Goal: Task Accomplishment & Management: Use online tool/utility

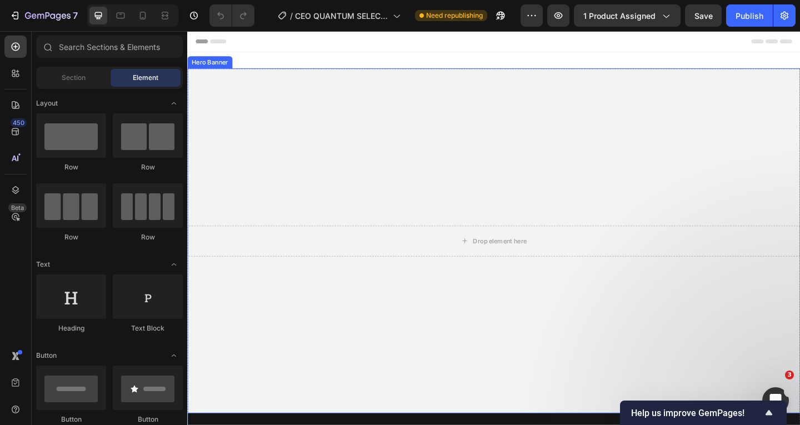
click at [413, 238] on div "Drop element here" at bounding box center [520, 259] width 667 height 69
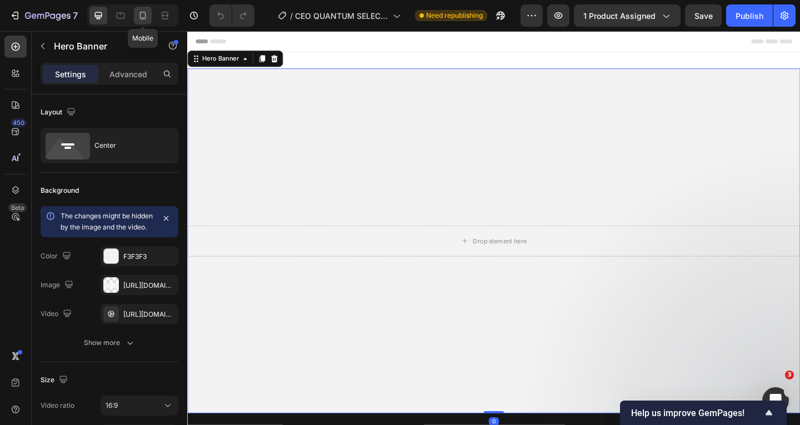
click at [151, 16] on div at bounding box center [143, 16] width 18 height 18
type input "200"
type input "100%"
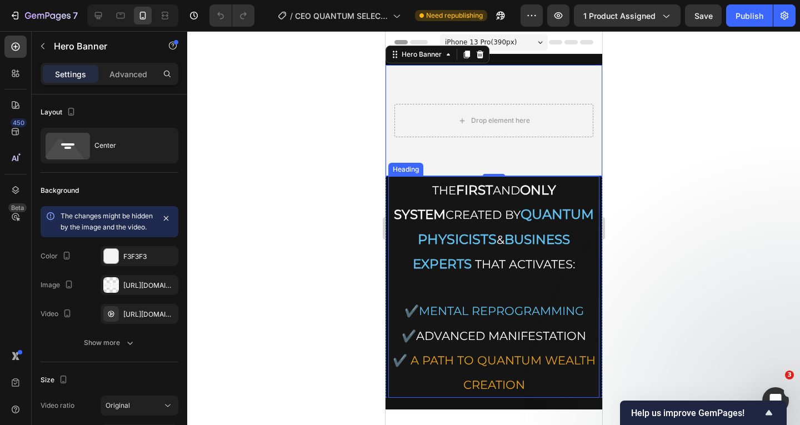
click at [501, 199] on h2 "THE FIRST AND ONLY SYSTEM CREATED BY QUANTUM PHYSICISTS & BUSINESS EXPERTS THAT…" at bounding box center [493, 287] width 211 height 222
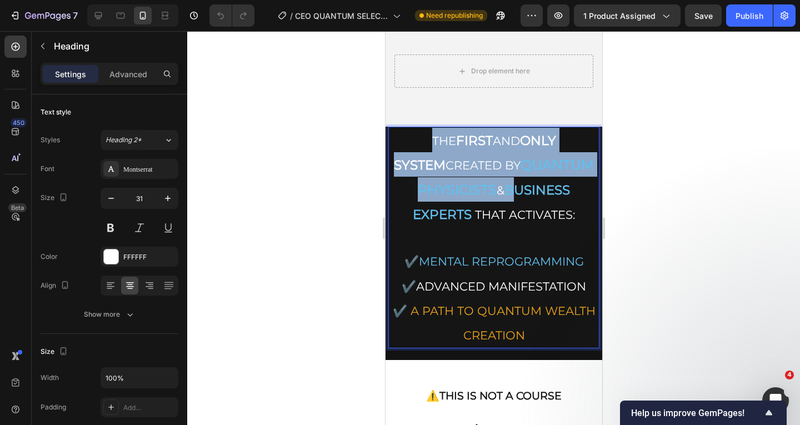
scroll to position [56, 0]
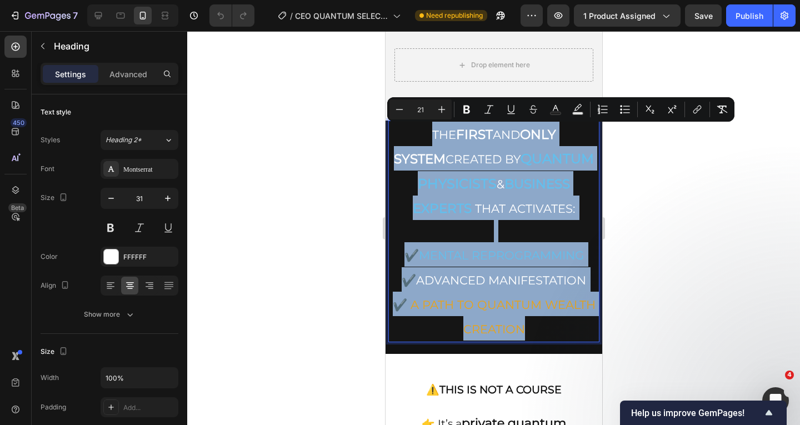
drag, startPoint x: 397, startPoint y: 188, endPoint x: 562, endPoint y: 323, distance: 212.9
click at [562, 323] on p "THE FIRST AND ONLY SYSTEM CREATED BY QUANTUM PHYSICISTS & BUSINESS EXPERTS THAT…" at bounding box center [493, 232] width 209 height 220
copy p "THE FIRST AND ONLY SYSTEM CREATED BY QUANTUM PHYSICISTS & BUSINESS EXPERTS THAT…"
click at [498, 133] on strong "ONLY SYSTEM" at bounding box center [475, 147] width 162 height 40
click at [556, 135] on strong "ONLY SYSTEM" at bounding box center [475, 147] width 162 height 40
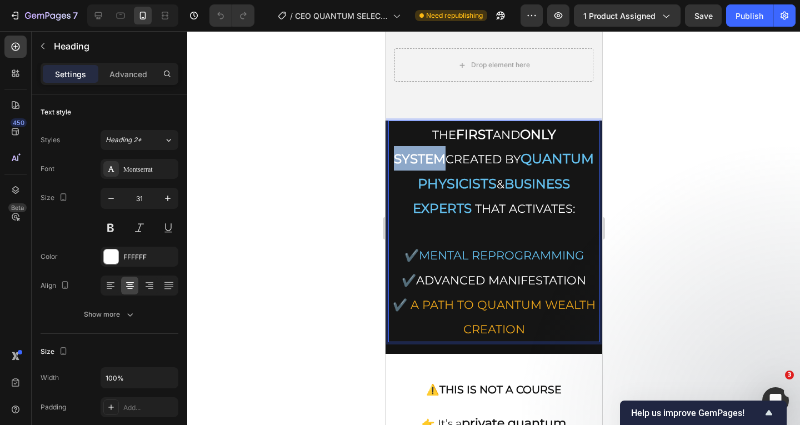
drag, startPoint x: 581, startPoint y: 133, endPoint x: 534, endPoint y: 135, distance: 47.8
click at [534, 135] on strong "ONLY SYSTEM" at bounding box center [475, 147] width 162 height 40
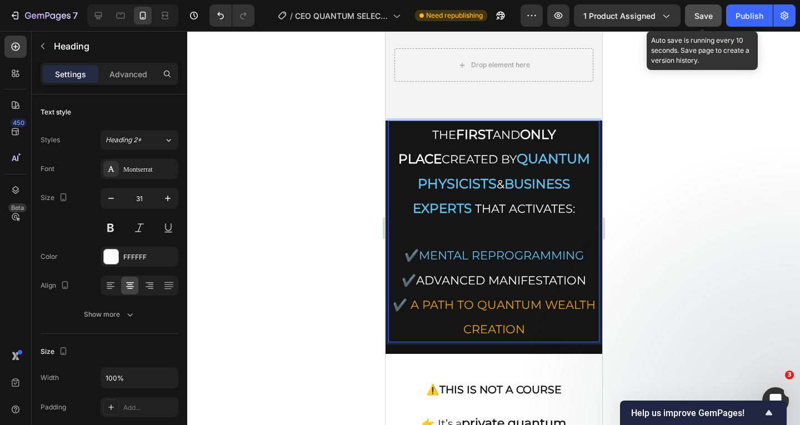
click at [716, 18] on button "Save" at bounding box center [703, 15] width 37 height 22
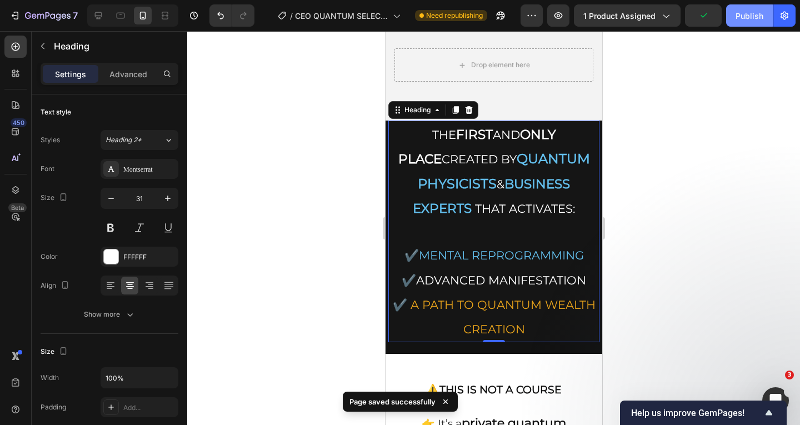
click at [733, 17] on button "Publish" at bounding box center [749, 15] width 47 height 22
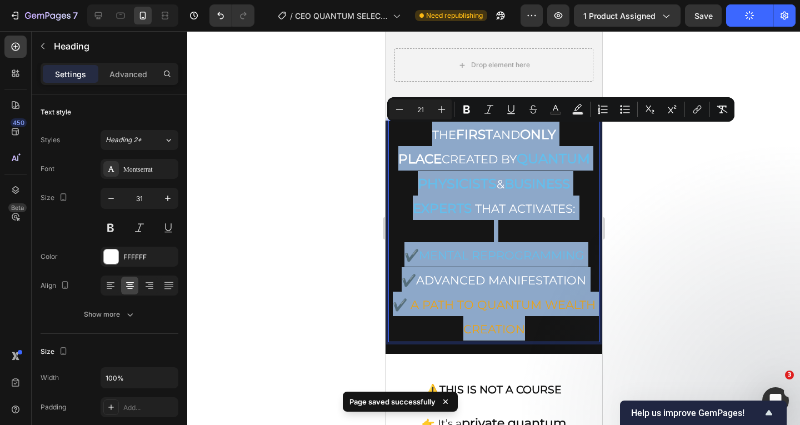
drag, startPoint x: 403, startPoint y: 134, endPoint x: 573, endPoint y: 323, distance: 254.7
click at [574, 324] on p "THE FIRST AND ONLY PLACE CREATED BY QUANTUM PHYSICISTS & BUSINESS EXPERTS THAT …" at bounding box center [493, 232] width 209 height 220
copy p "THE FIRST AND ONLY PLACE CREATED BY QUANTUM PHYSICISTS & BUSINESS EXPERTS THAT …"
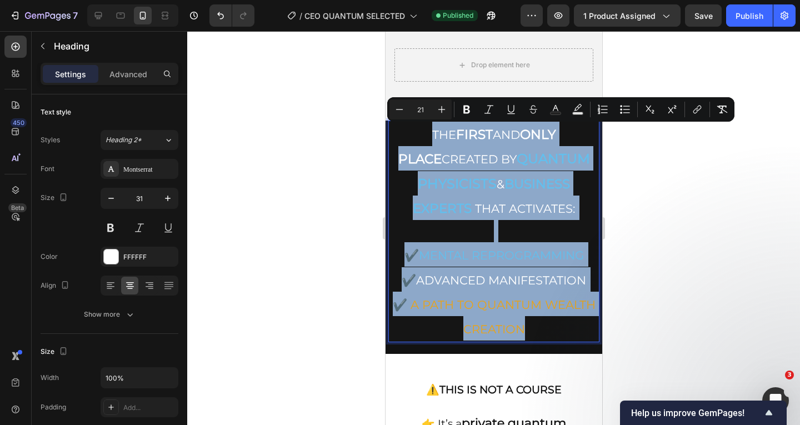
click at [525, 246] on p "THE FIRST AND ONLY PLACE CREATED BY QUANTUM PHYSICISTS & BUSINESS EXPERTS THAT …" at bounding box center [493, 232] width 209 height 220
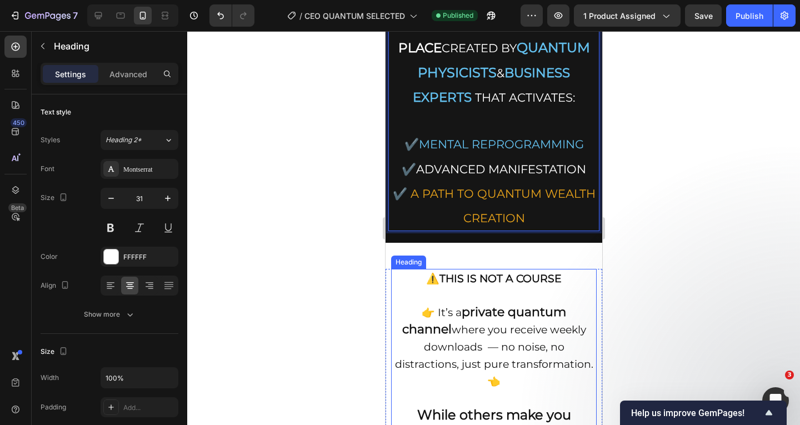
click at [527, 272] on strong "THIS IS NOT A COURSE" at bounding box center [500, 278] width 122 height 13
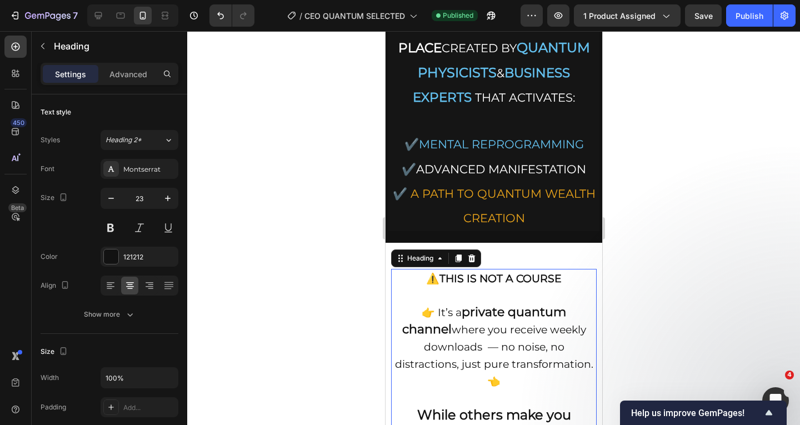
scroll to position [278, 0]
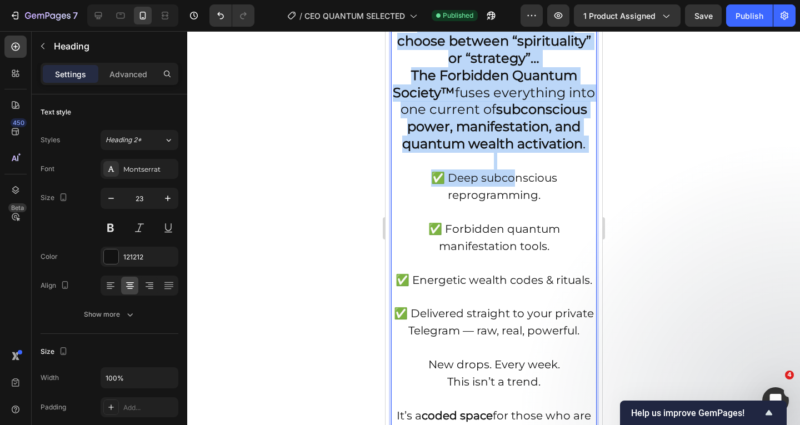
drag, startPoint x: 419, startPoint y: 168, endPoint x: 512, endPoint y: 200, distance: 98.6
click at [512, 200] on p "⚠️ THIS IS NOT A COURSE 👉 It’s a private quantum channel where you receive week…" at bounding box center [493, 228] width 203 height 699
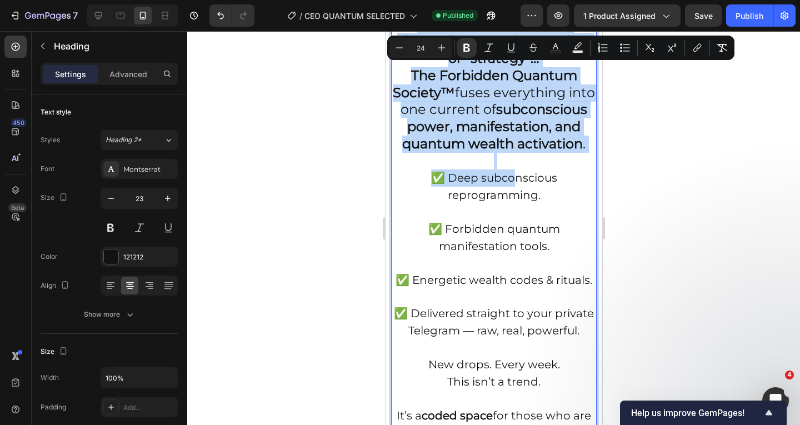
click at [494, 171] on p "⚠️ THIS IS NOT A COURSE 👉 It’s a private quantum channel where you receive week…" at bounding box center [493, 228] width 203 height 699
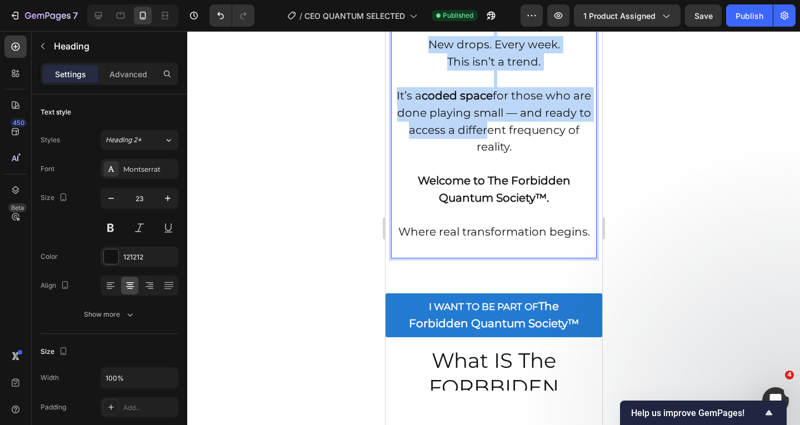
scroll to position [889, 0]
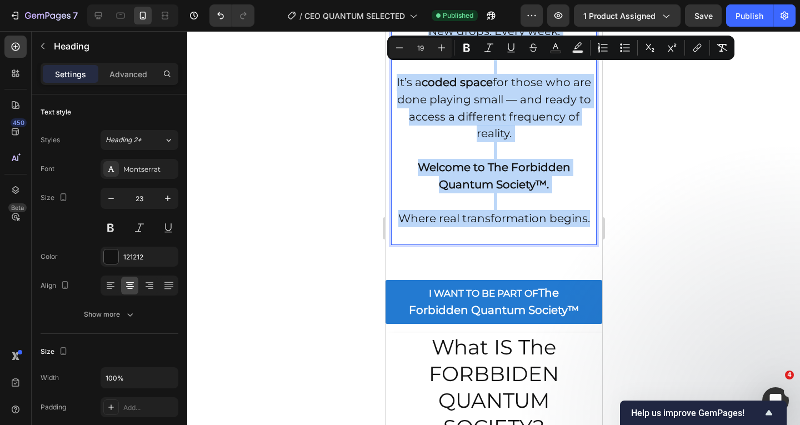
drag, startPoint x: 419, startPoint y: 141, endPoint x: 587, endPoint y: 265, distance: 209.1
copy p "👉 It’s a private quantum channel where you receive weekly downloads — no noise,…"
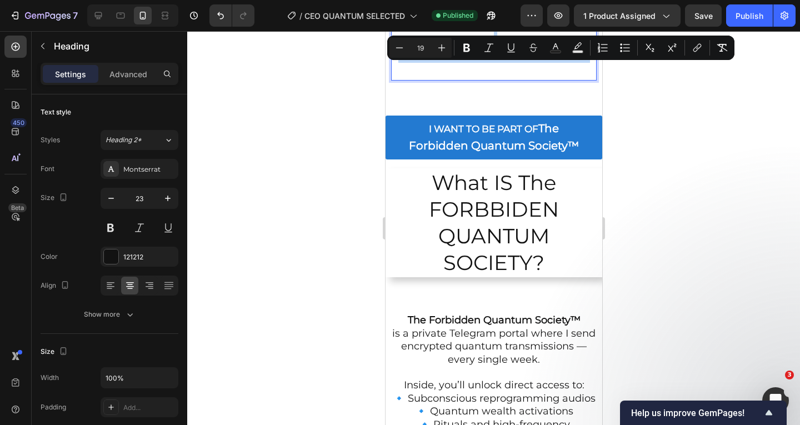
scroll to position [1056, 0]
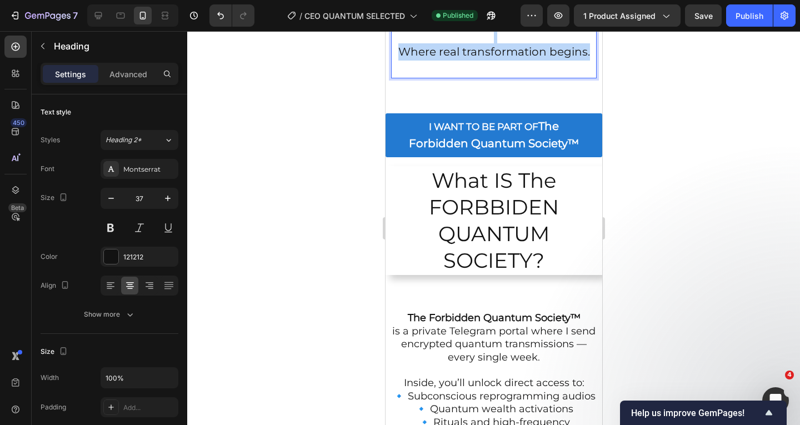
click at [510, 260] on h2 "What IS The FORBBIDEN QUANTUM SOCIETY?" at bounding box center [493, 220] width 217 height 109
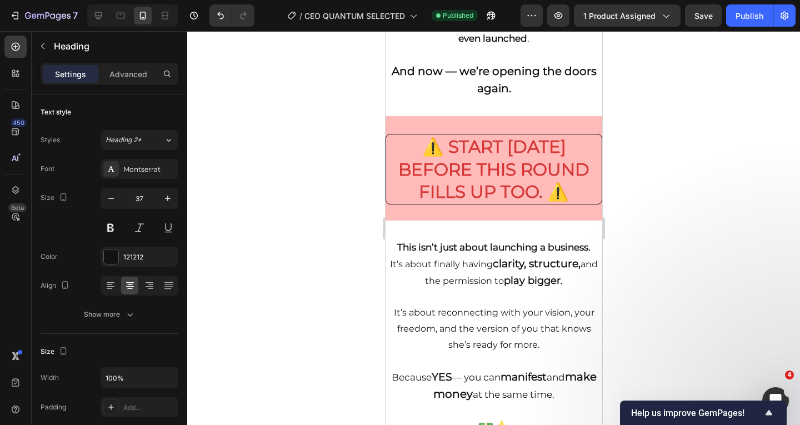
scroll to position [2612, 0]
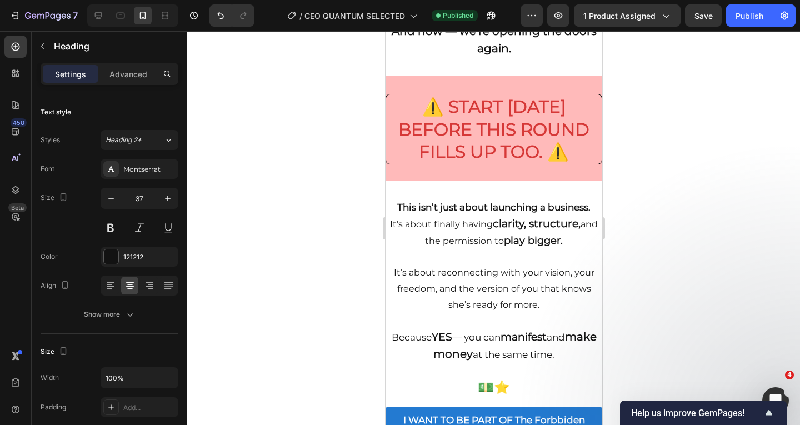
click at [526, 57] on p "And now — we’re opening the doors again." at bounding box center [493, 32] width 215 height 50
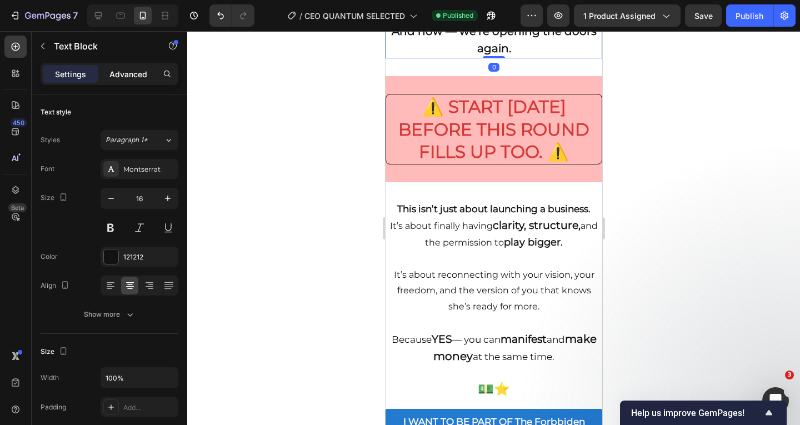
click at [127, 77] on p "Advanced" at bounding box center [128, 74] width 38 height 12
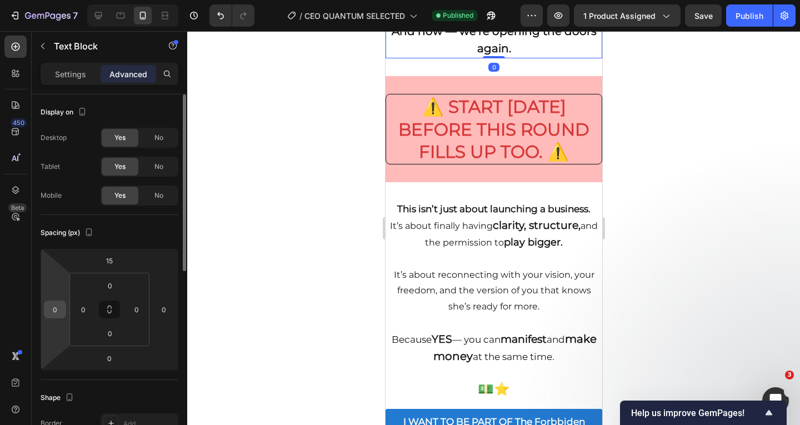
click at [59, 310] on input "0" at bounding box center [55, 309] width 17 height 17
type input "5"
click at [158, 313] on input "0" at bounding box center [164, 309] width 17 height 17
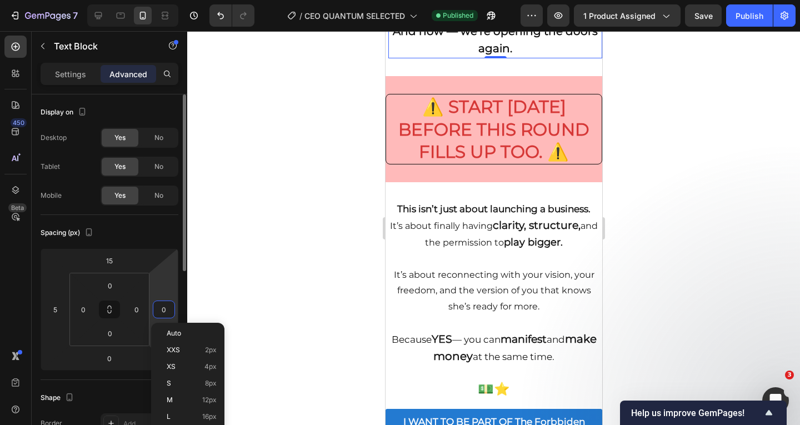
type input "5"
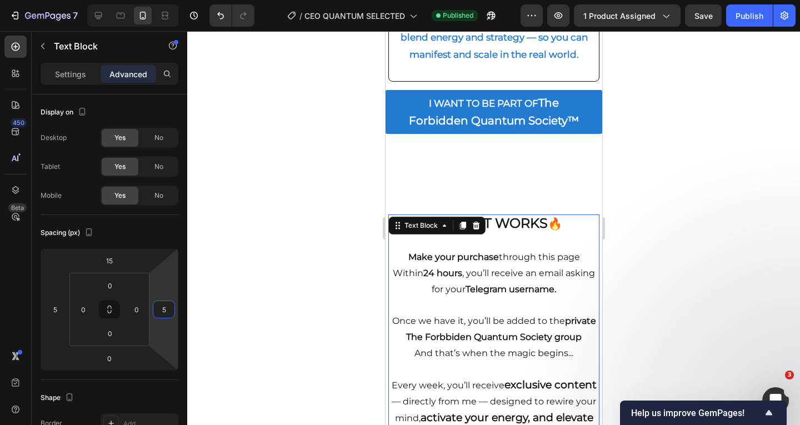
scroll to position [1890, 0]
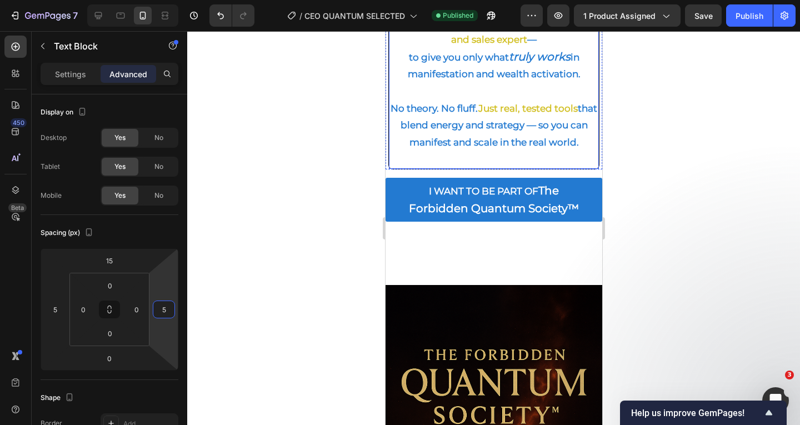
click at [497, 114] on span "Just real, tested tools" at bounding box center [527, 108] width 99 height 11
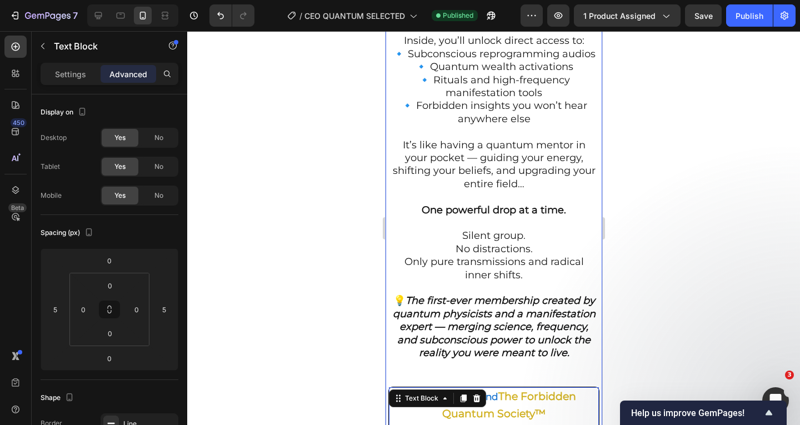
scroll to position [1445, 0]
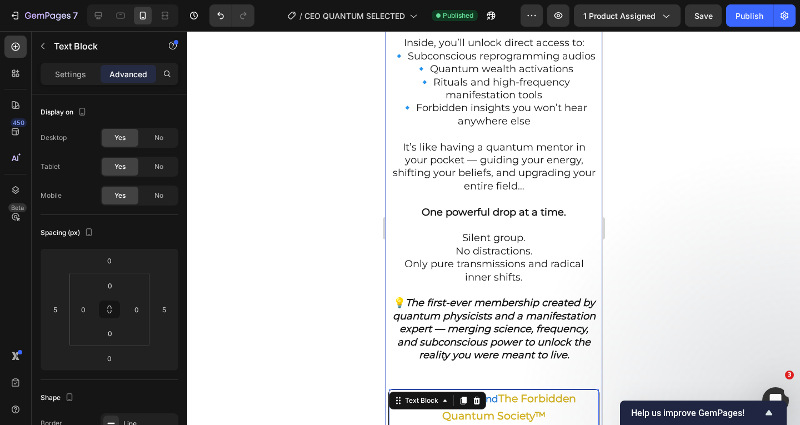
click at [520, 178] on h2 "The Forbidden Quantum Society™ is a private Telegram portal where I send encryp…" at bounding box center [494, 180] width 206 height 419
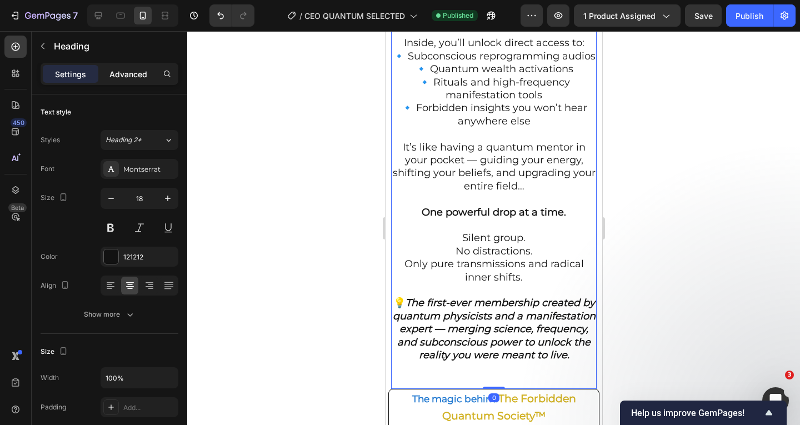
click at [129, 78] on p "Advanced" at bounding box center [128, 74] width 38 height 12
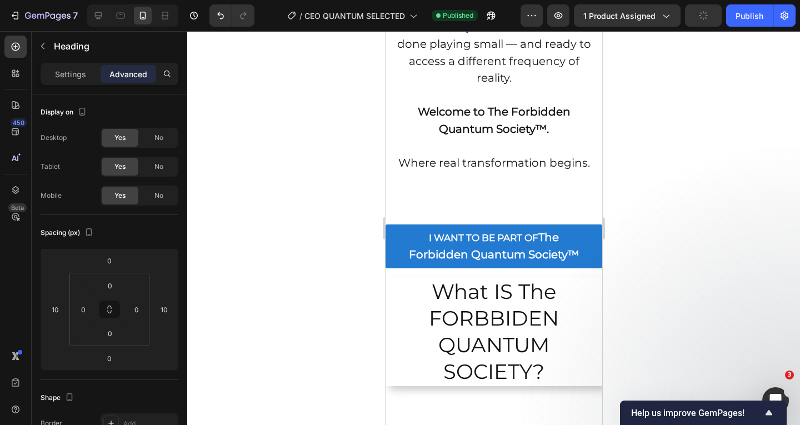
scroll to position [1167, 0]
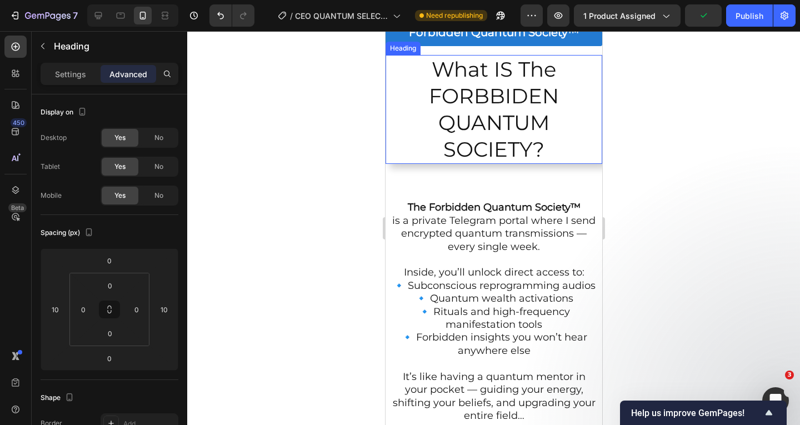
click at [507, 149] on h2 "What IS The FORBBIDEN QUANTUM SOCIETY?" at bounding box center [493, 109] width 217 height 109
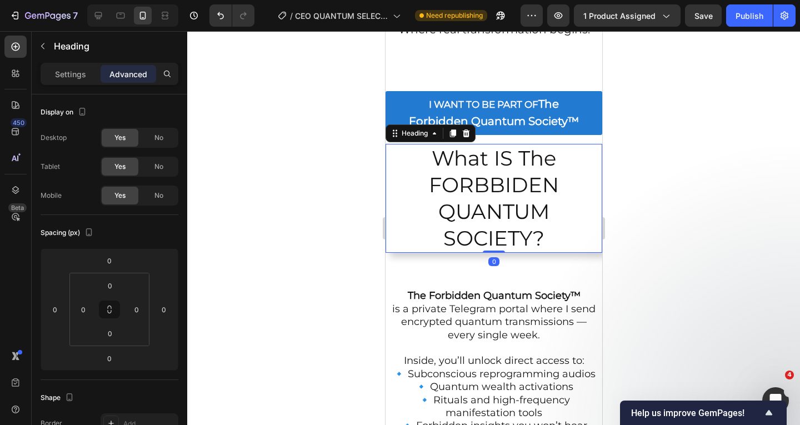
scroll to position [1056, 0]
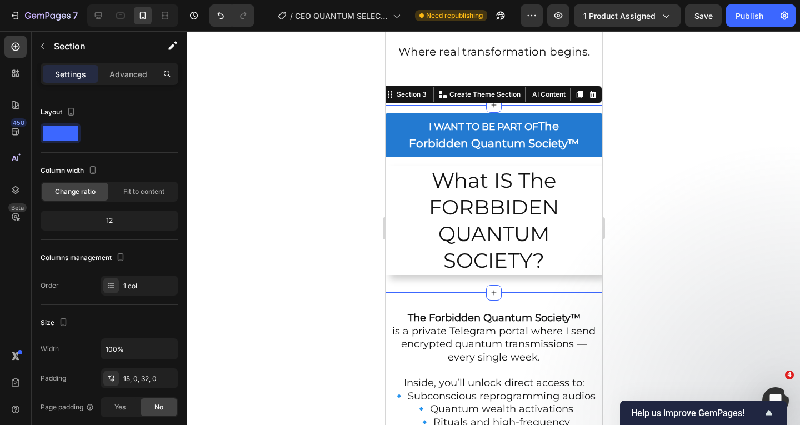
click at [582, 157] on div "I WANT TO BE PART OF The Forbidden Quantum Society™ Button What IS The FORBBIDE…" at bounding box center [493, 199] width 217 height 188
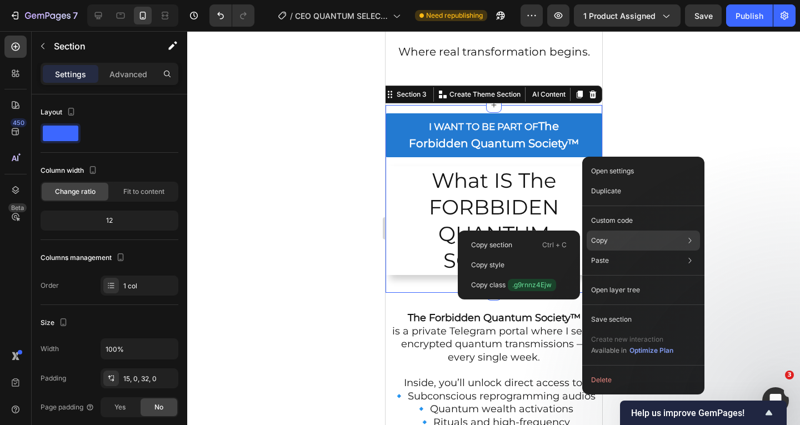
click at [600, 238] on p "Copy" at bounding box center [599, 241] width 17 height 10
click at [558, 242] on p "Ctrl + C" at bounding box center [554, 245] width 24 height 11
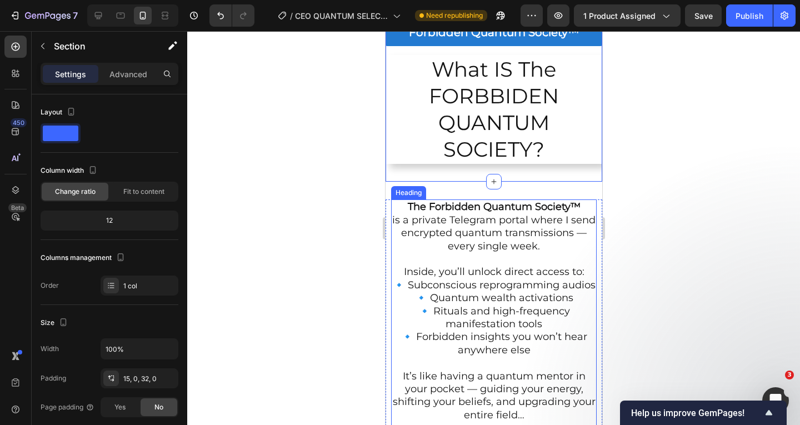
click at [520, 213] on strong "The Forbidden Quantum Society™" at bounding box center [493, 207] width 173 height 12
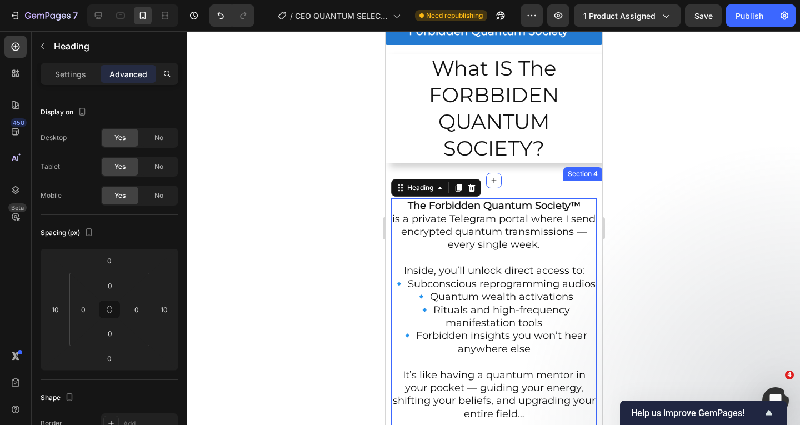
scroll to position [1223, 0]
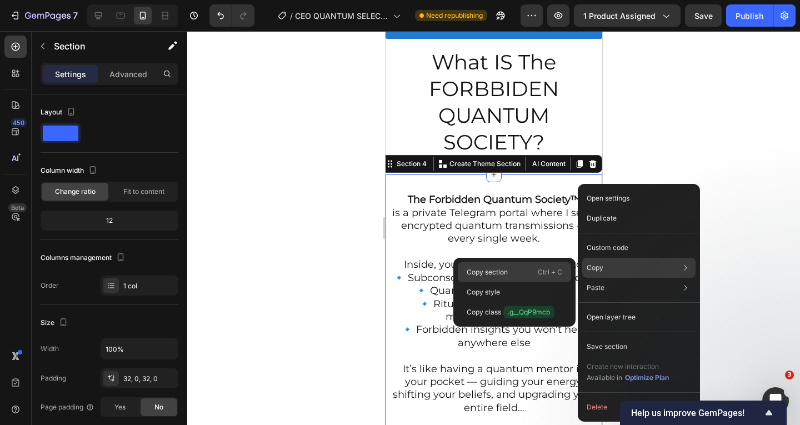
click at [529, 271] on div "Copy section Ctrl + C" at bounding box center [514, 272] width 113 height 20
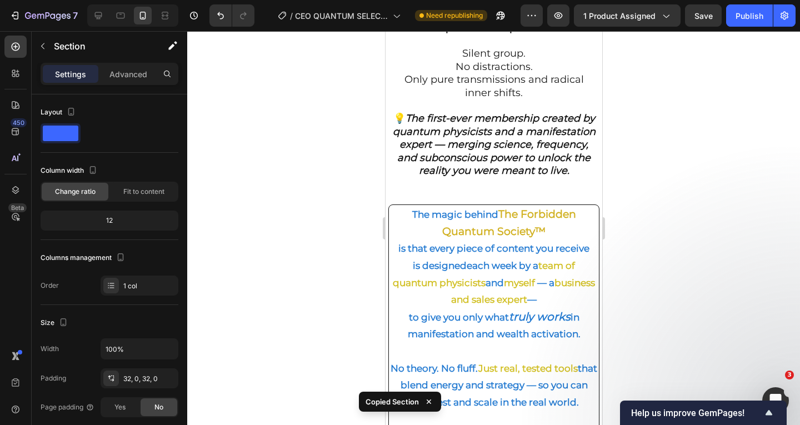
scroll to position [1556, 0]
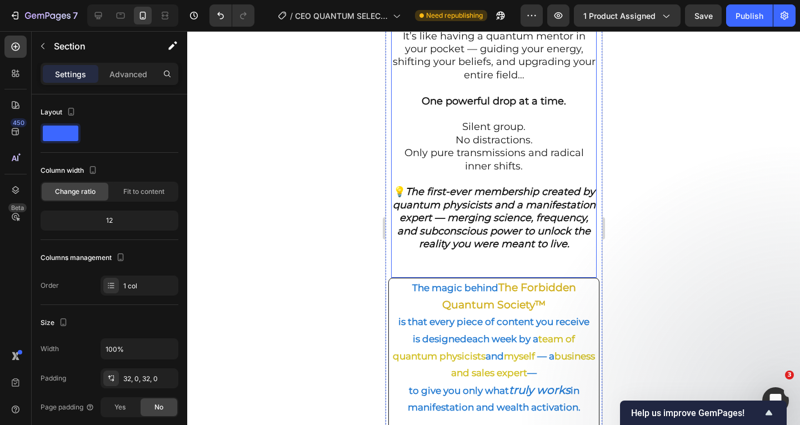
click at [440, 173] on h2 "The Forbidden Quantum Society™ is a private Telegram portal where I send encryp…" at bounding box center [494, 68] width 206 height 419
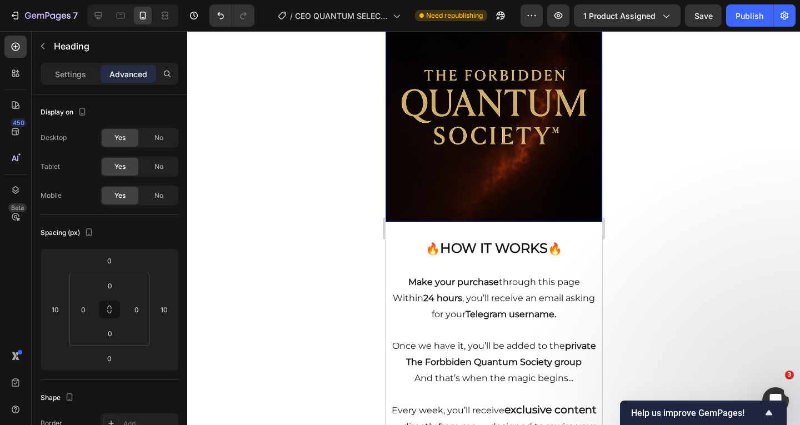
scroll to position [2334, 0]
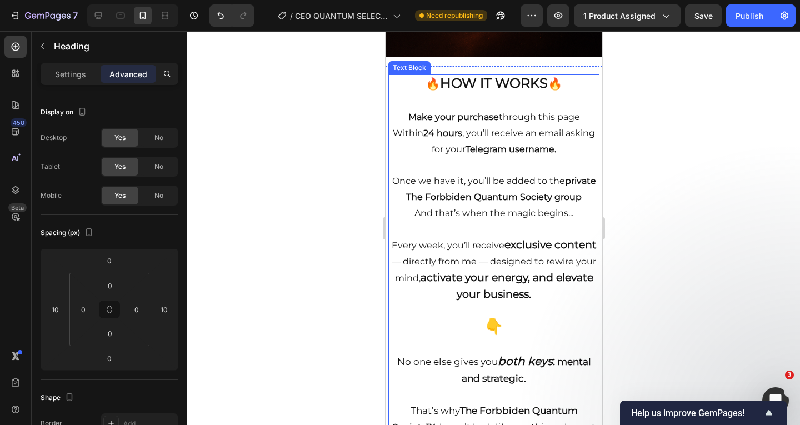
click at [449, 83] on strong "HOW IT WORKS" at bounding box center [494, 83] width 108 height 16
click at [572, 74] on div "🔥 HOW IT WORKS 🔥 Make your purchase through this page Within 24 hours , you’ll …" at bounding box center [493, 313] width 211 height 479
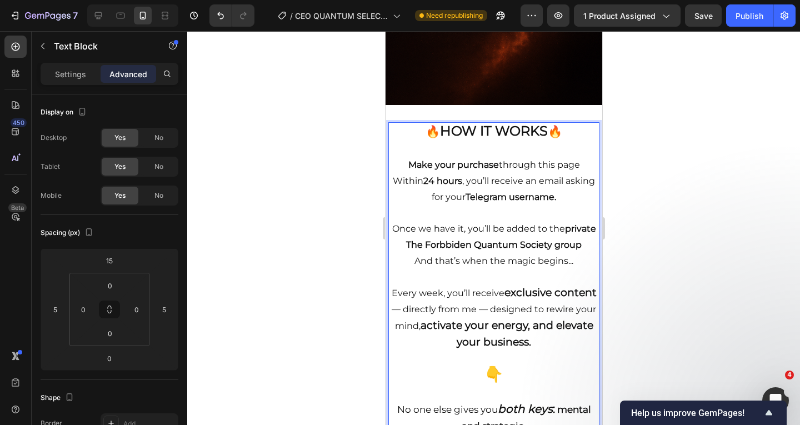
scroll to position [2223, 0]
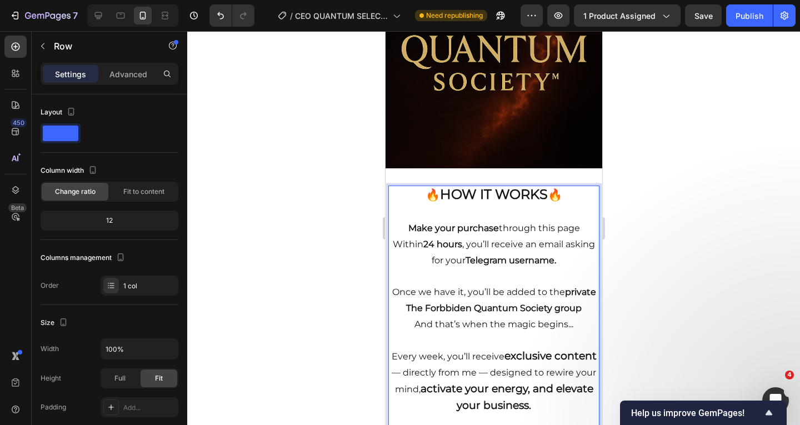
drag, startPoint x: 578, startPoint y: 186, endPoint x: 483, endPoint y: 169, distance: 96.5
click at [483, 177] on div "🔥 HOW IT WORKS 🔥 Make your purchase through this page Within 24 hours , you’ll …" at bounding box center [493, 420] width 217 height 487
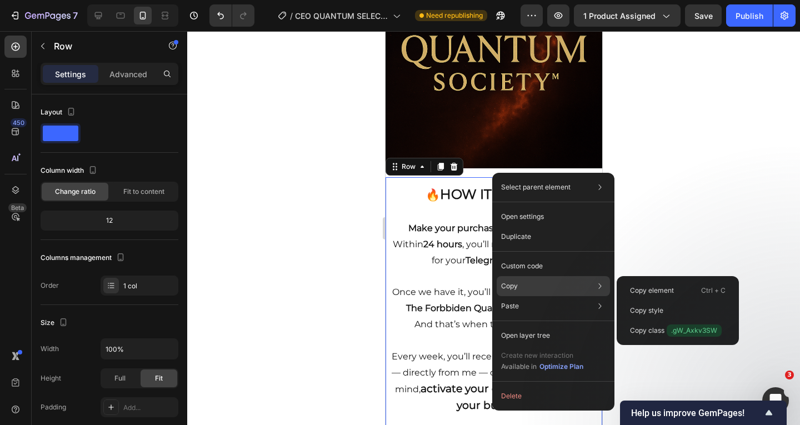
drag, startPoint x: 552, startPoint y: 280, endPoint x: 567, endPoint y: 283, distance: 15.4
click at [552, 281] on div "Copy Copy element Ctrl + C Copy style Copy class .gW_Axkv3SW" at bounding box center [553, 286] width 113 height 20
click at [629, 292] on div "Copy element Ctrl + C" at bounding box center [677, 291] width 113 height 20
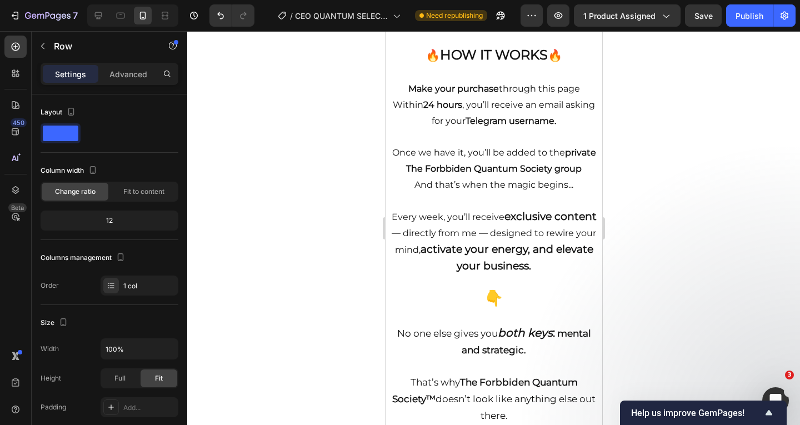
scroll to position [2279, 0]
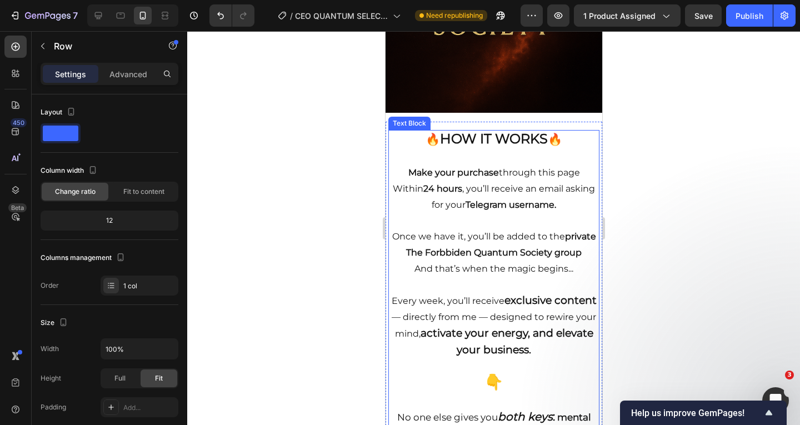
click at [522, 272] on p "And that’s when the magic begins..." at bounding box center [493, 269] width 209 height 16
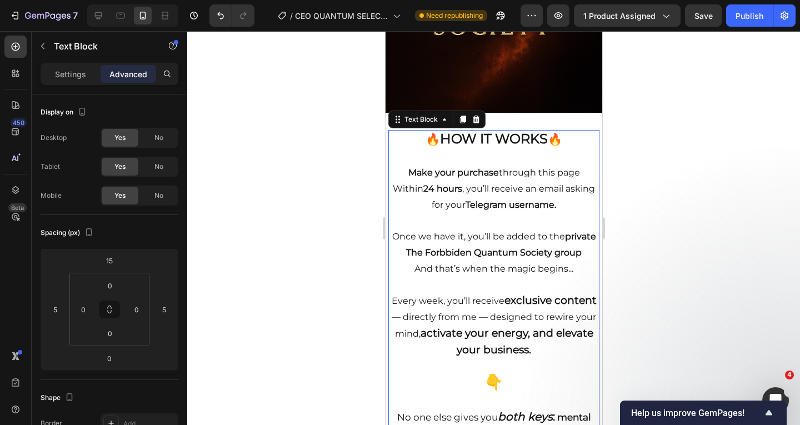
click at [503, 256] on p "Once we have it, you’ll be added to the private The Forbbiden Quantum Society g…" at bounding box center [493, 245] width 209 height 32
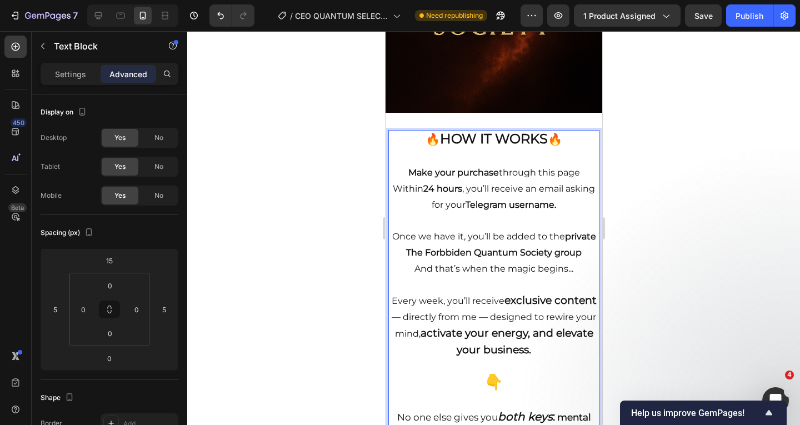
click at [477, 239] on strong "private The Forbbiden Quantum Society group" at bounding box center [501, 244] width 190 height 27
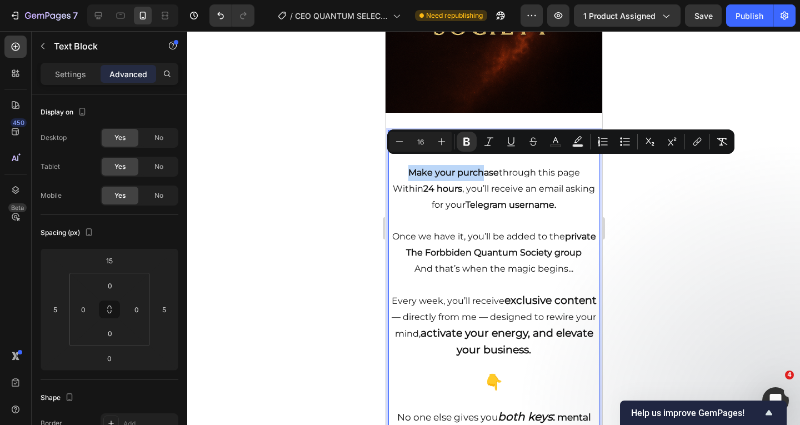
drag, startPoint x: 399, startPoint y: 162, endPoint x: 814, endPoint y: 37, distance: 433.2
click at [477, 168] on p "Make your purchase through this page" at bounding box center [493, 173] width 209 height 16
click at [502, 229] on p "Once we have it, you’ll be added to the private The Forbbiden Quantum Society g…" at bounding box center [493, 245] width 209 height 32
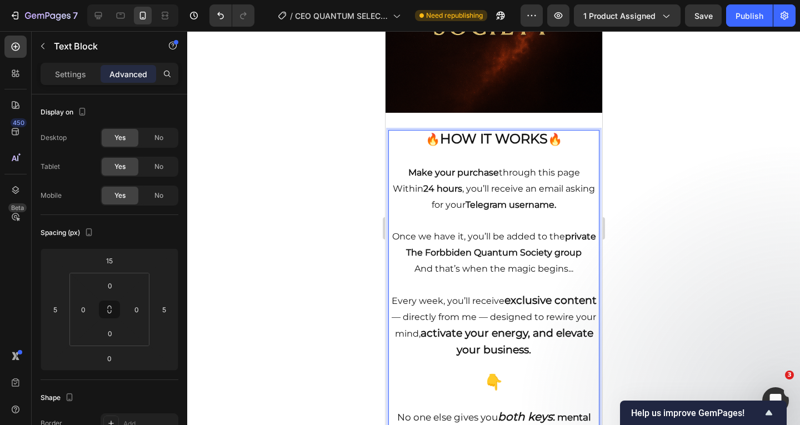
click at [499, 213] on p "Rich Text Editor. Editing area: main" at bounding box center [493, 221] width 209 height 16
click at [426, 181] on p "Within 24 hours , you’ll receive an email asking for your Telegram username." at bounding box center [493, 197] width 209 height 32
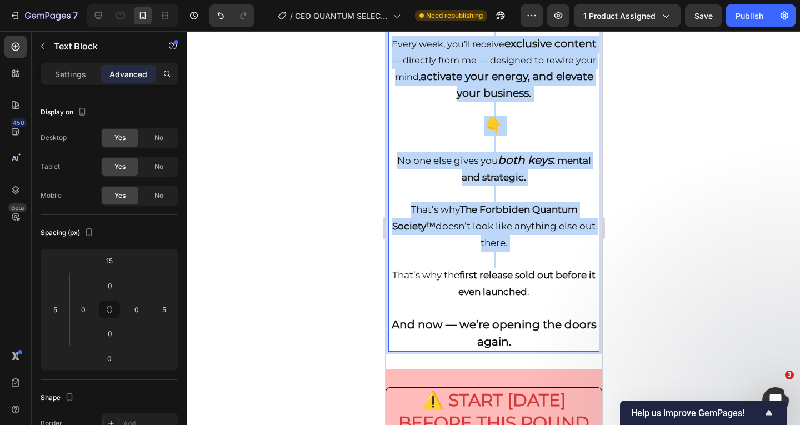
scroll to position [2557, 0]
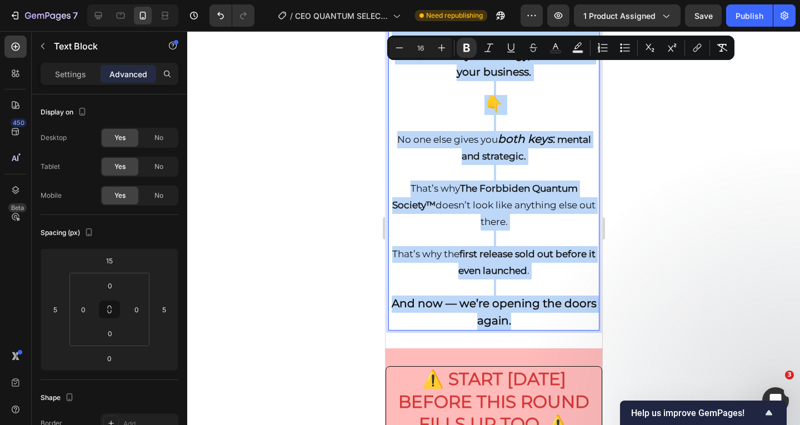
drag, startPoint x: 404, startPoint y: 163, endPoint x: 534, endPoint y: 331, distance: 212.2
click at [534, 331] on div "🔥 HOW IT WORKS 🔥 Make your purchase through this page Within 24 hours , you’ll …" at bounding box center [493, 91] width 211 height 479
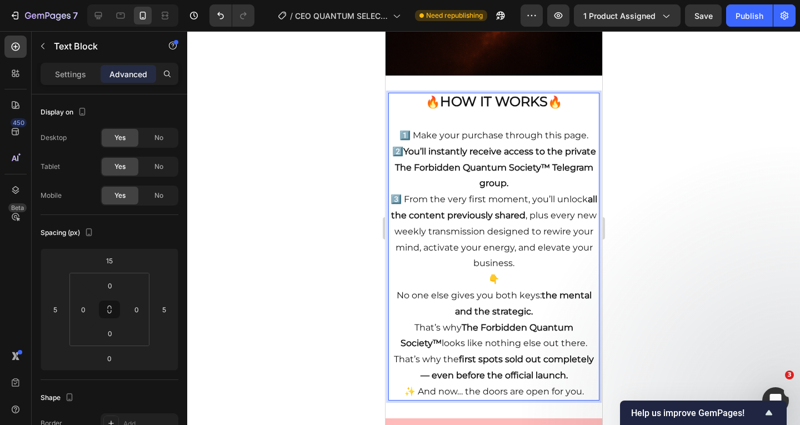
scroll to position [2303, 0]
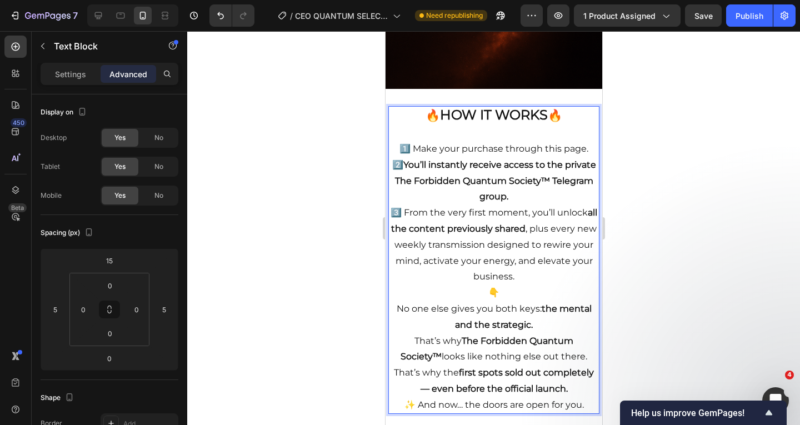
click at [536, 270] on p "3️⃣ From the very first moment, you’ll unlock all the content previously shared…" at bounding box center [493, 245] width 209 height 80
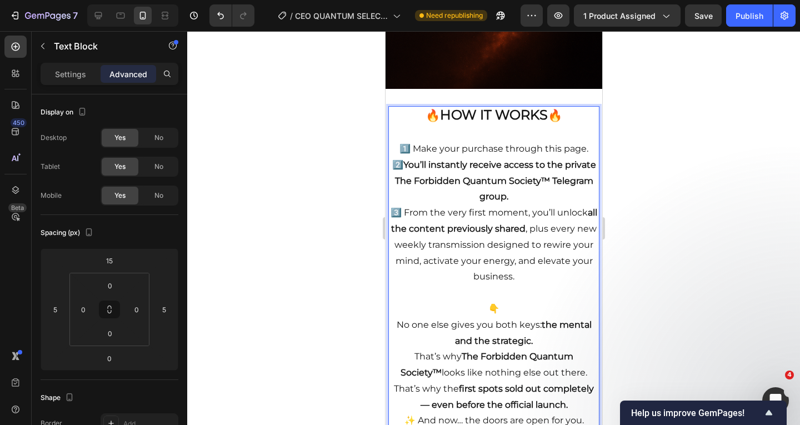
click at [529, 301] on p "👇" at bounding box center [493, 309] width 209 height 16
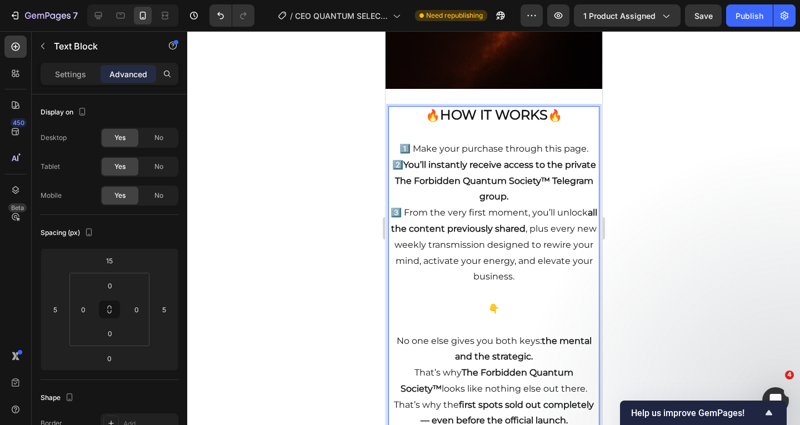
click at [540, 346] on p "No one else gives you both keys: the mental and the strategic." at bounding box center [493, 349] width 209 height 32
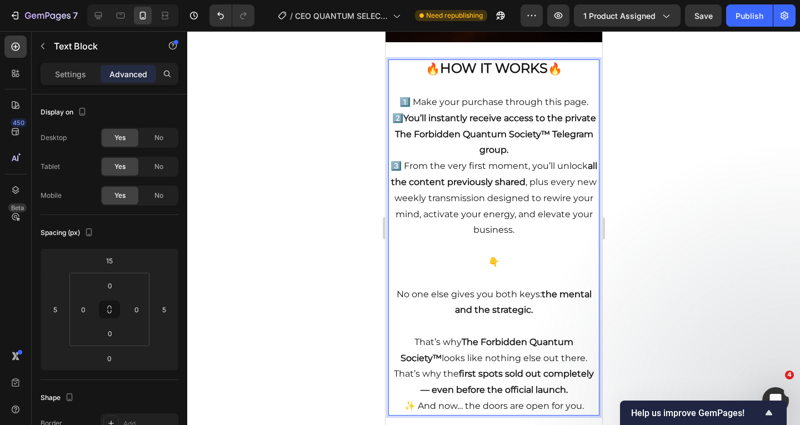
scroll to position [2414, 0]
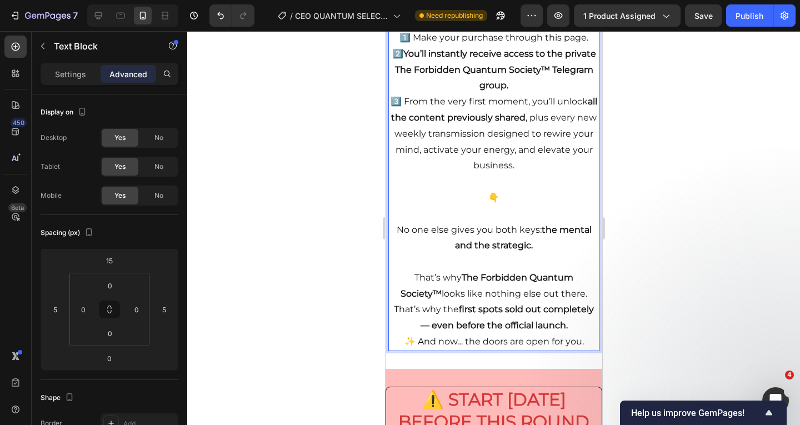
click at [574, 316] on p "That’s why the first spots sold out completely — even before the official launc…" at bounding box center [493, 318] width 209 height 32
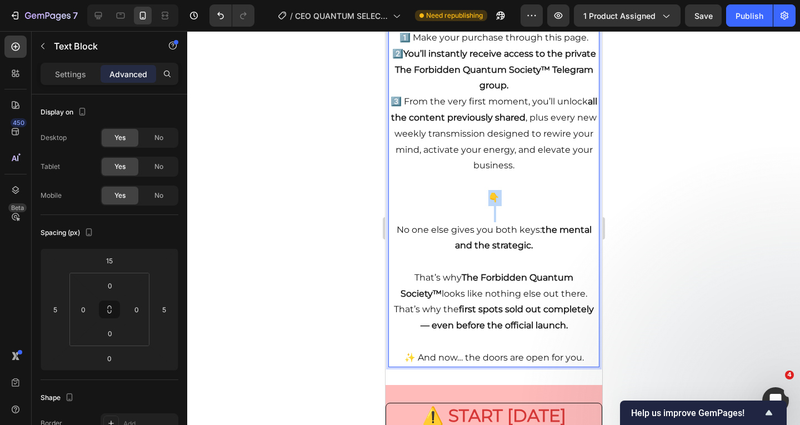
drag, startPoint x: 521, startPoint y: 197, endPoint x: 457, endPoint y: 193, distance: 63.5
click at [457, 193] on div "🔥 HOW IT WORKS 🔥 1️⃣ Make your purchase through this page. 2️⃣ You’ll instantly…" at bounding box center [493, 181] width 211 height 372
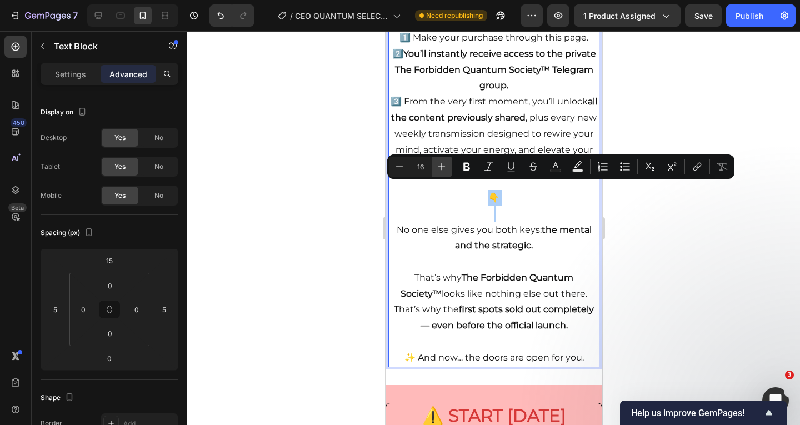
click at [445, 172] on button "Plus" at bounding box center [442, 167] width 20 height 20
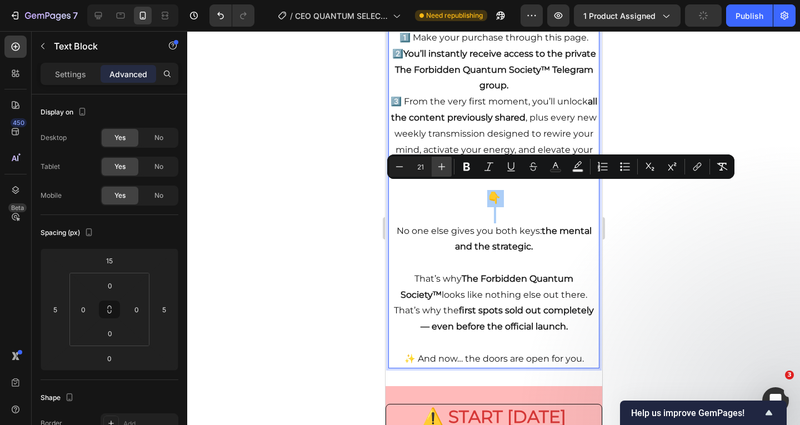
click at [445, 172] on button "Plus" at bounding box center [442, 167] width 20 height 20
type input "24"
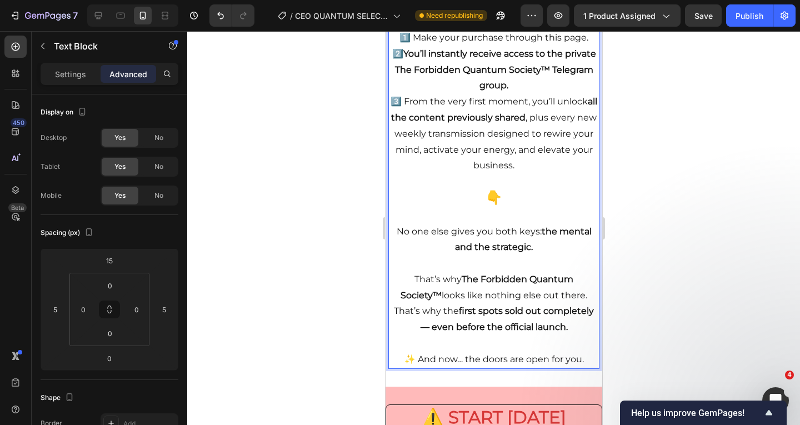
click at [469, 111] on strong "all the content previously shared" at bounding box center [494, 109] width 206 height 27
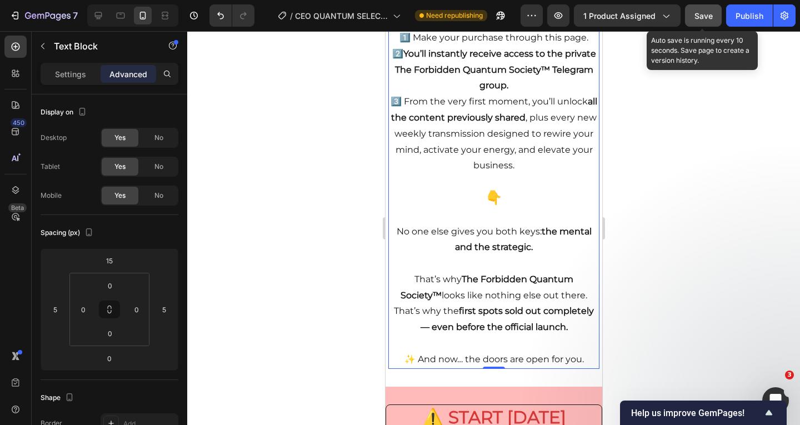
click at [699, 21] on div "Save" at bounding box center [704, 16] width 18 height 12
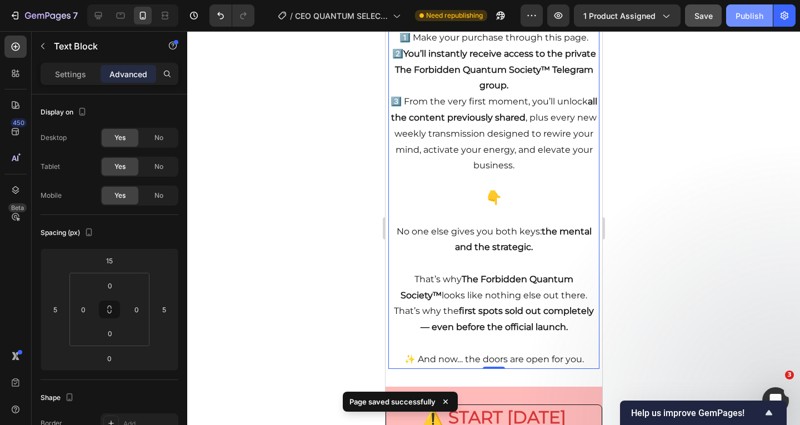
click at [750, 9] on button "Publish" at bounding box center [749, 15] width 47 height 22
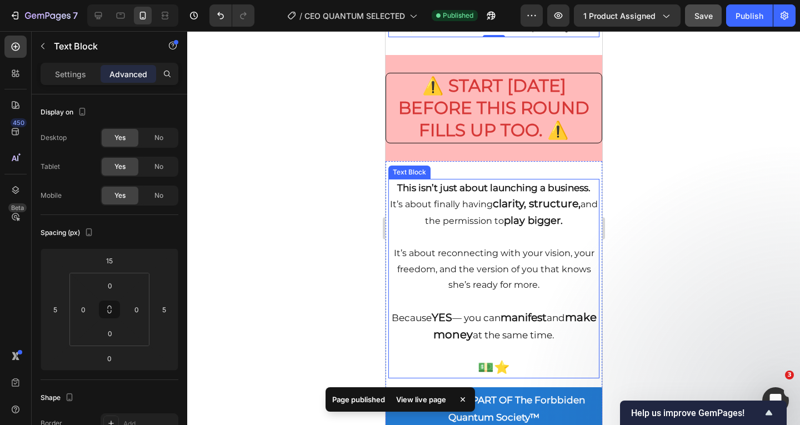
scroll to position [2747, 0]
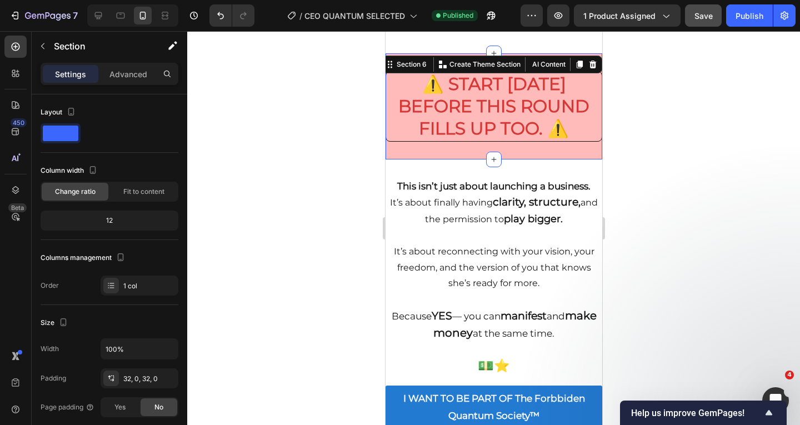
click at [520, 56] on div "⚠️ START [DATE] BEFORE THIS ROUND FILLS UP TOO. ⚠️ Heading Section 6 You can cr…" at bounding box center [493, 106] width 217 height 106
click at [511, 140] on div "⚠️ START [DATE] BEFORE THIS ROUND FILLS UP TOO. ⚠️ Heading Section 6 You can cr…" at bounding box center [493, 106] width 217 height 106
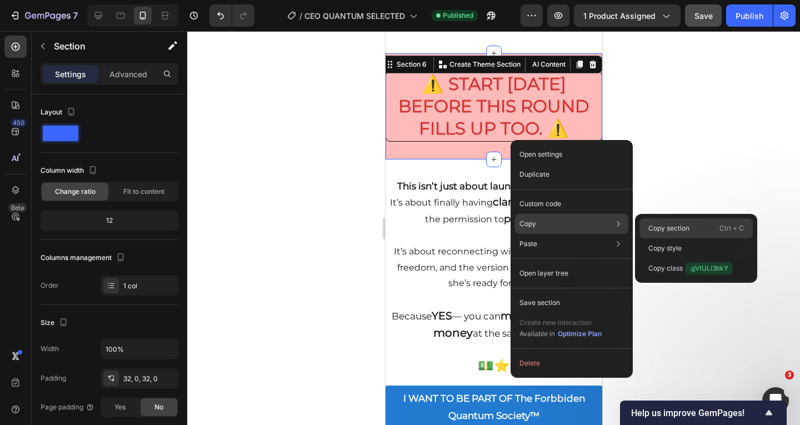
click at [672, 230] on p "Copy section" at bounding box center [669, 228] width 41 height 10
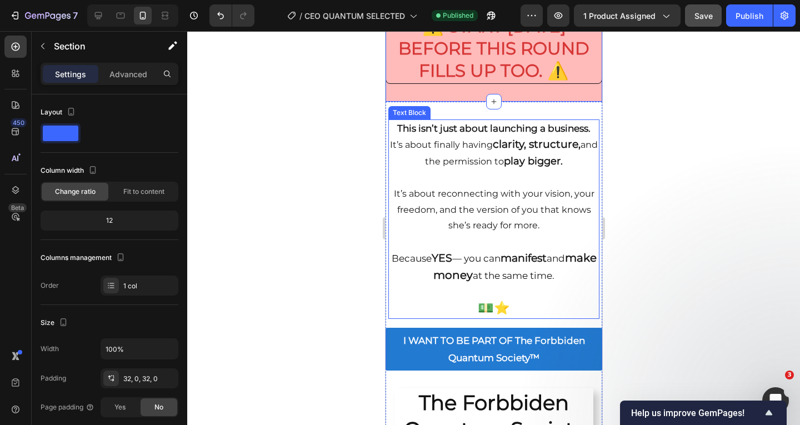
click at [469, 186] on p "It’s about reconnecting with your vision, your freedom, and the version of you …" at bounding box center [493, 210] width 209 height 48
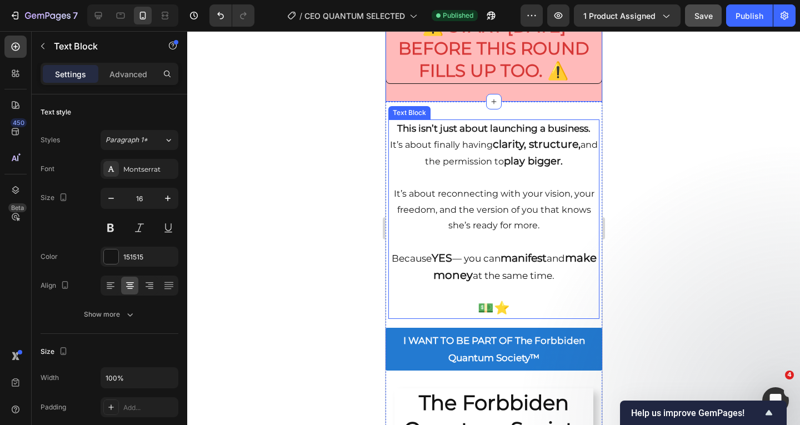
scroll to position [2803, 0]
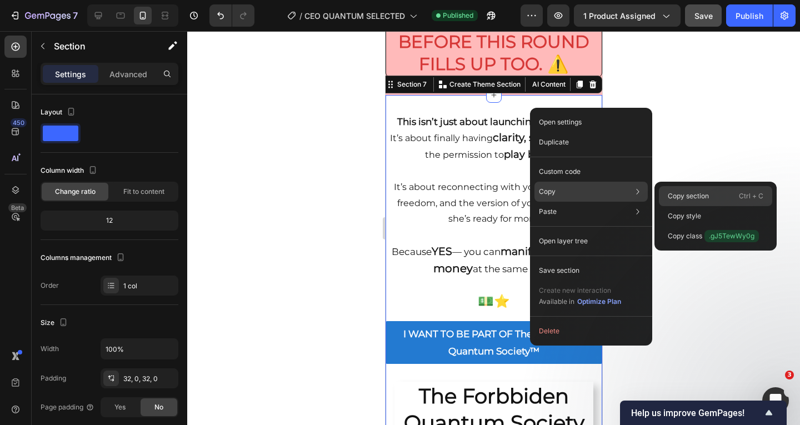
click at [662, 196] on div "Copy section Ctrl + C" at bounding box center [715, 196] width 113 height 20
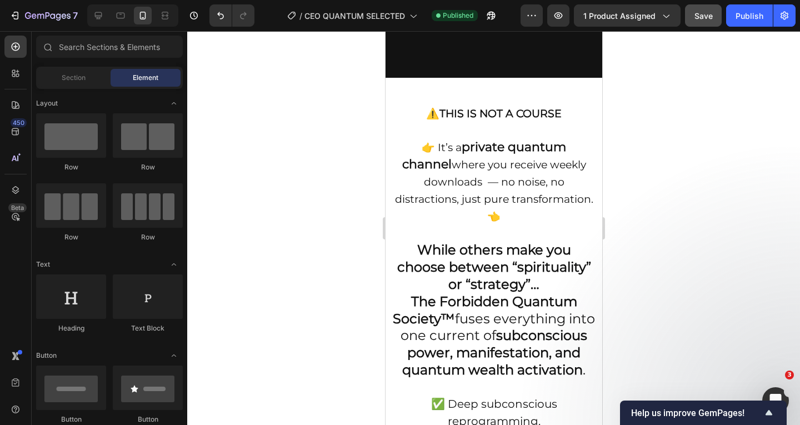
scroll to position [0, 0]
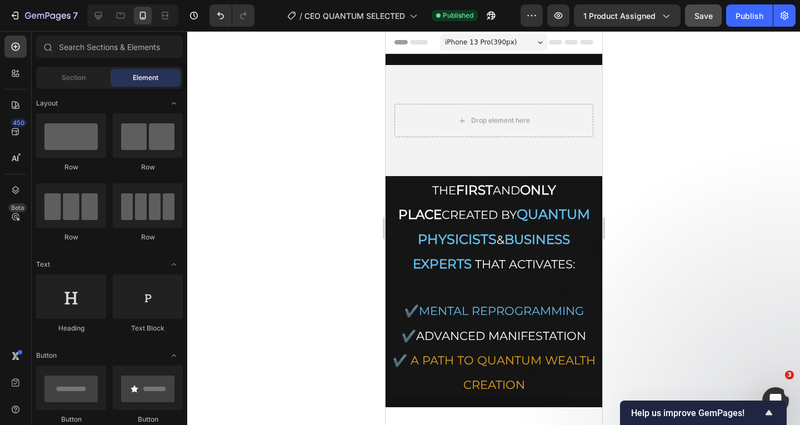
drag, startPoint x: 597, startPoint y: 268, endPoint x: 994, endPoint y: 50, distance: 453.0
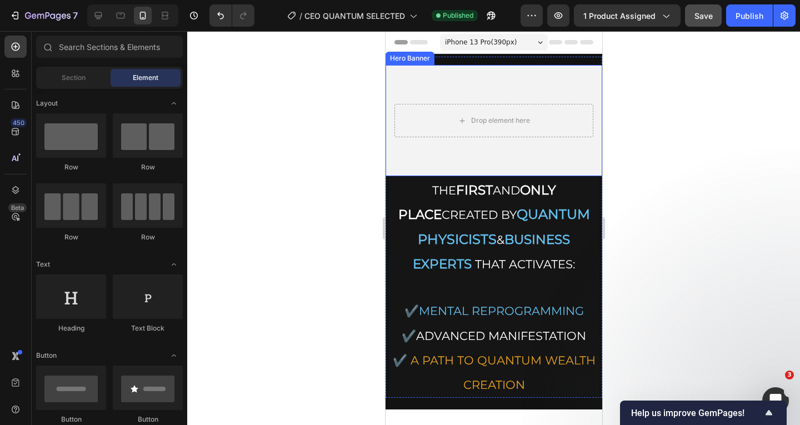
click at [559, 144] on div "Drop element here" at bounding box center [493, 120] width 217 height 51
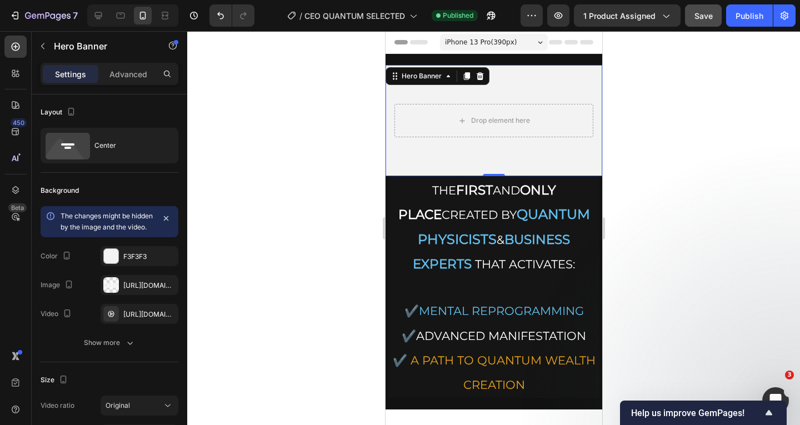
click at [505, 92] on video "Background Image" at bounding box center [493, 120] width 217 height 111
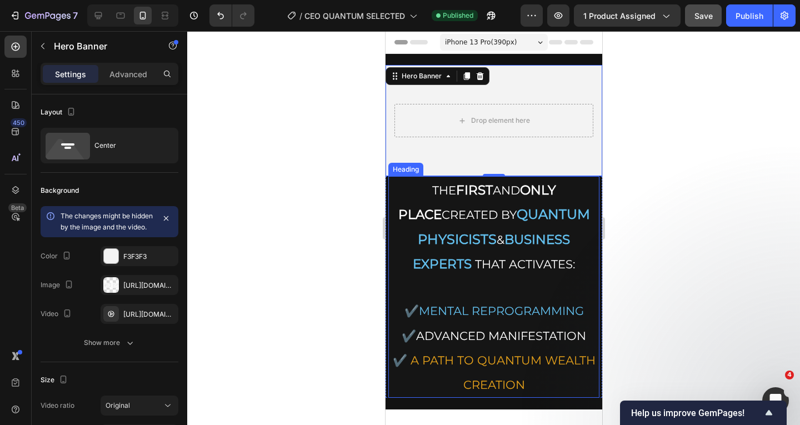
click at [541, 232] on strong "BUSINESS EXPERTS" at bounding box center [490, 252] width 157 height 40
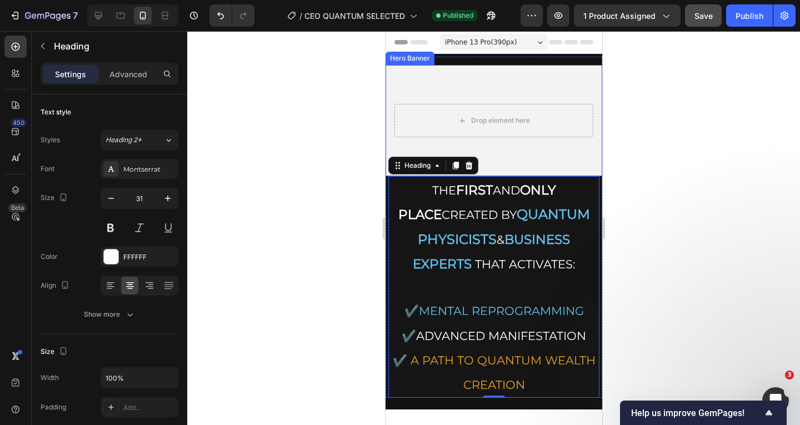
click at [447, 71] on video "Background Image" at bounding box center [493, 120] width 217 height 111
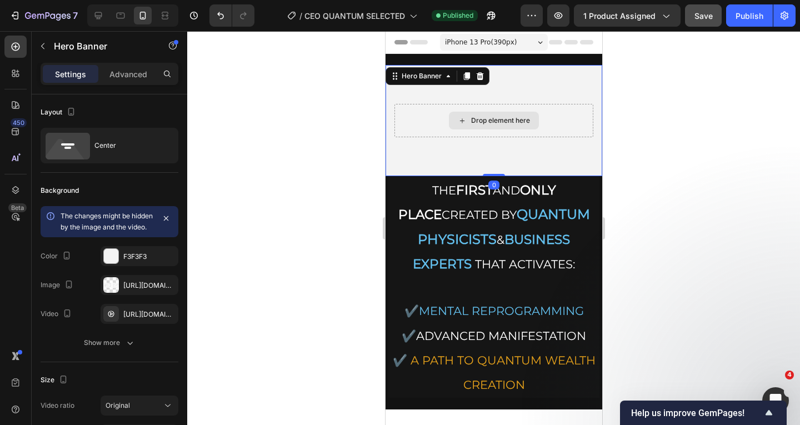
click at [469, 107] on div "Drop element here" at bounding box center [493, 120] width 199 height 33
click at [0, 0] on button "button" at bounding box center [0, 0] width 0 height 0
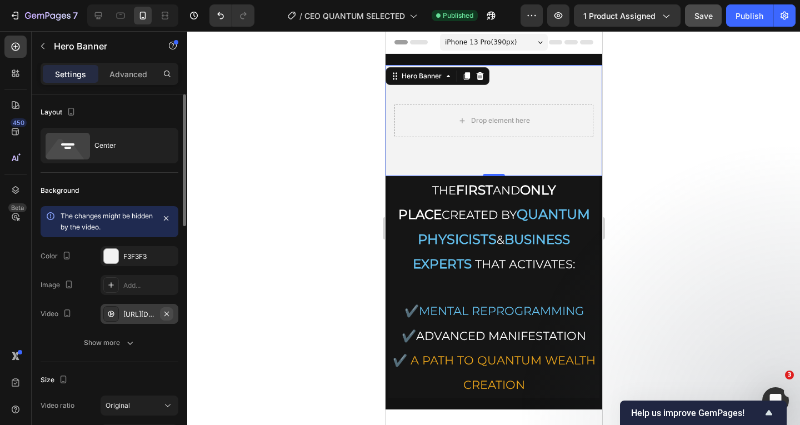
click at [166, 316] on icon "button" at bounding box center [166, 314] width 9 height 9
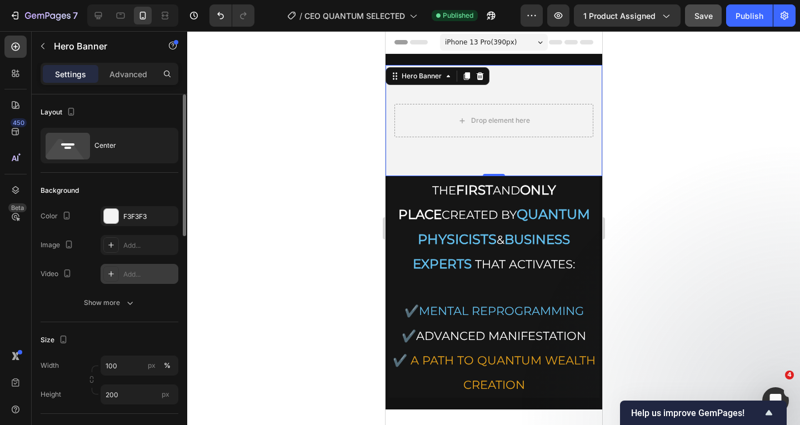
click at [519, 146] on div "Background Image" at bounding box center [493, 120] width 217 height 111
click at [52, 48] on div "Hero Banner" at bounding box center [95, 46] width 127 height 29
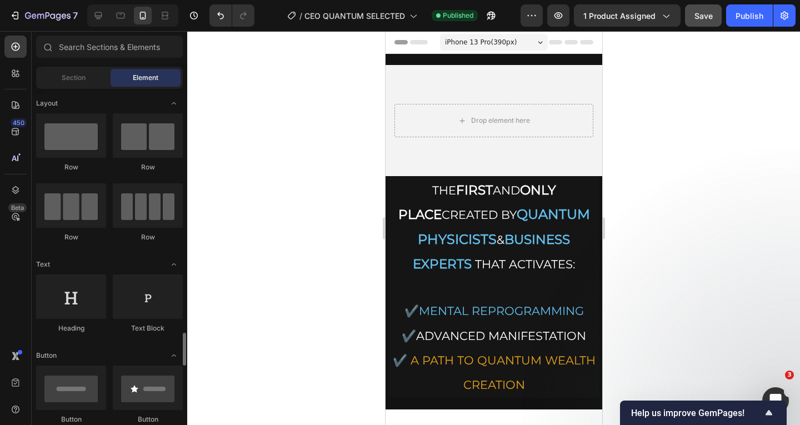
scroll to position [278, 0]
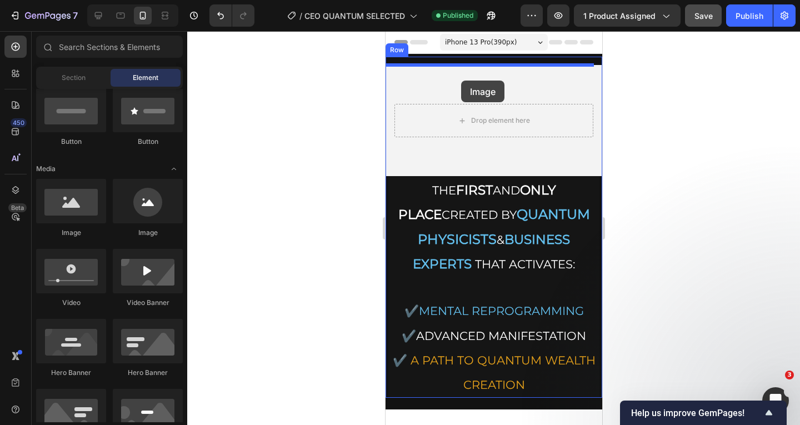
drag, startPoint x: 626, startPoint y: 191, endPoint x: 461, endPoint y: 86, distance: 196.1
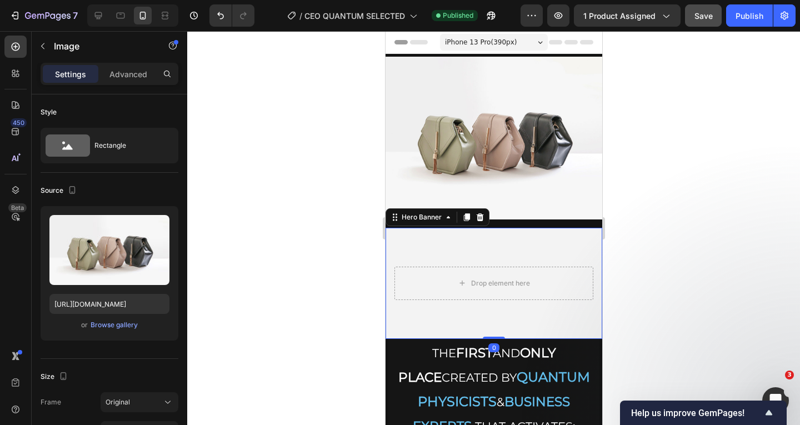
click at [422, 247] on div "Background Image" at bounding box center [493, 283] width 217 height 111
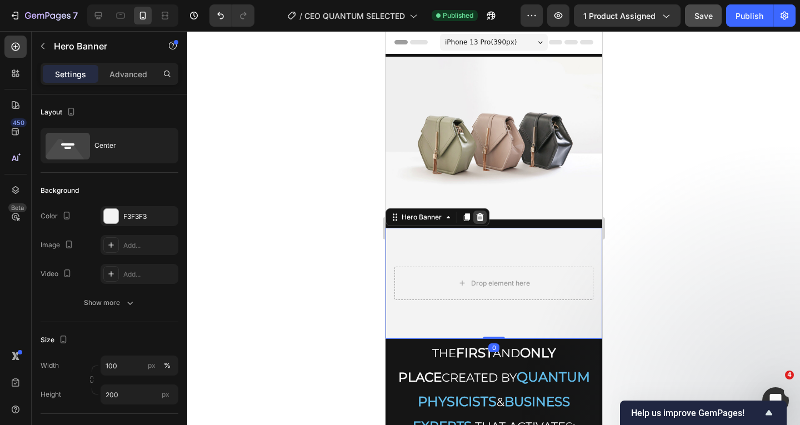
click at [482, 213] on icon at bounding box center [479, 217] width 7 height 8
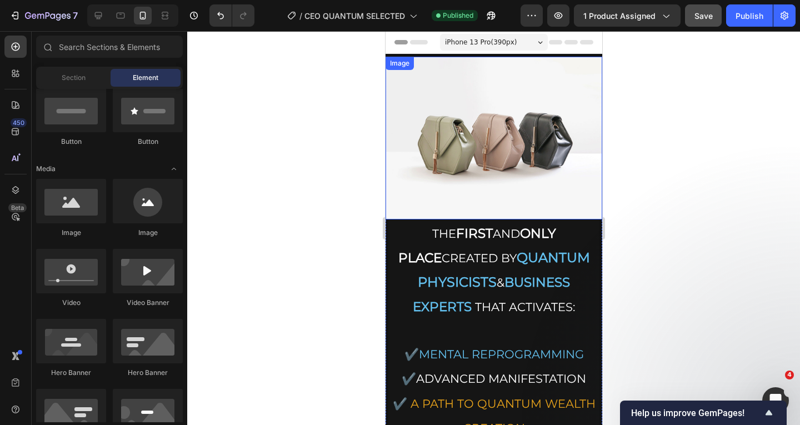
click at [532, 128] on img at bounding box center [493, 138] width 217 height 163
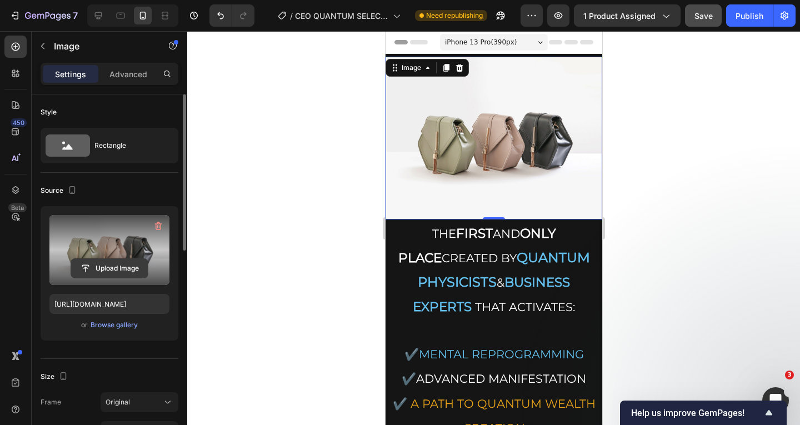
click at [100, 272] on input "file" at bounding box center [109, 268] width 77 height 19
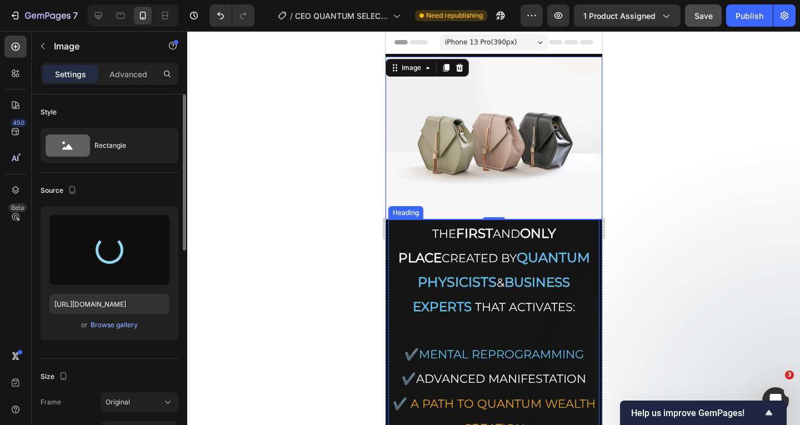
type input "[URL][DOMAIN_NAME]"
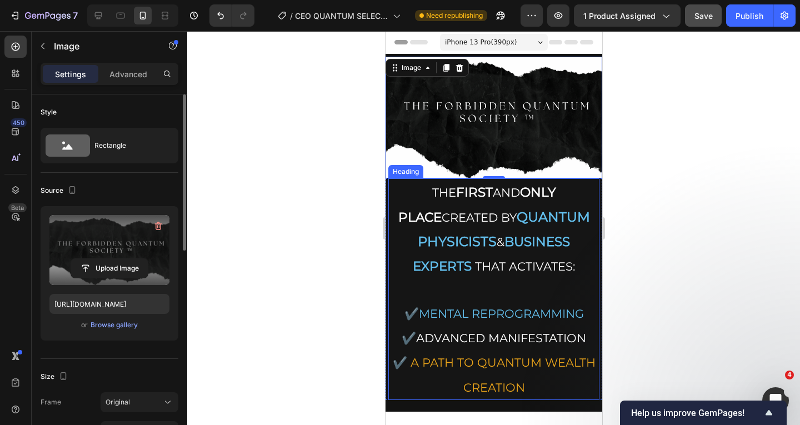
click at [509, 242] on strong "BUSINESS EXPERTS" at bounding box center [490, 254] width 157 height 40
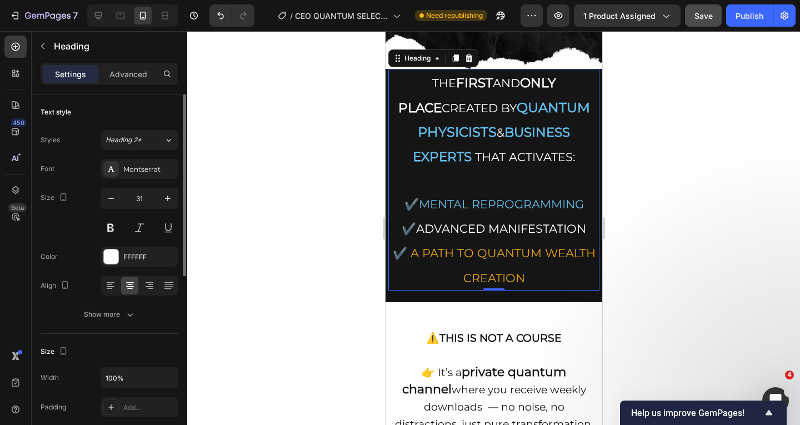
scroll to position [0, 0]
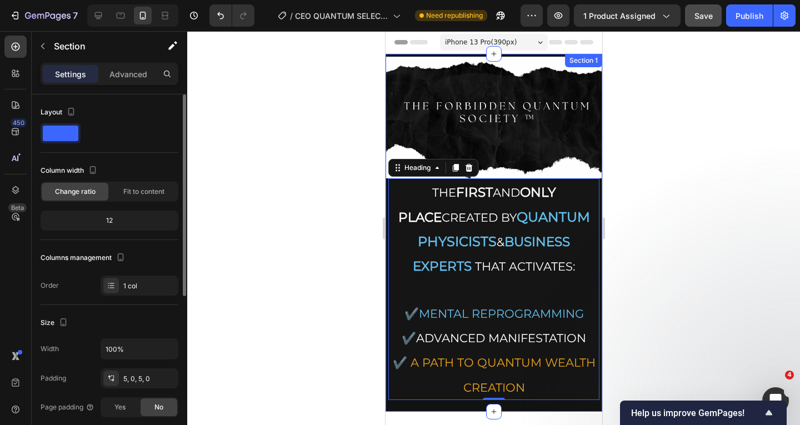
click at [546, 56] on div "Image THE FIRST AND ONLY PLACE CREATED BY QUANTUM PHYSICISTS & BUSINESS EXPERTS…" at bounding box center [493, 233] width 217 height 358
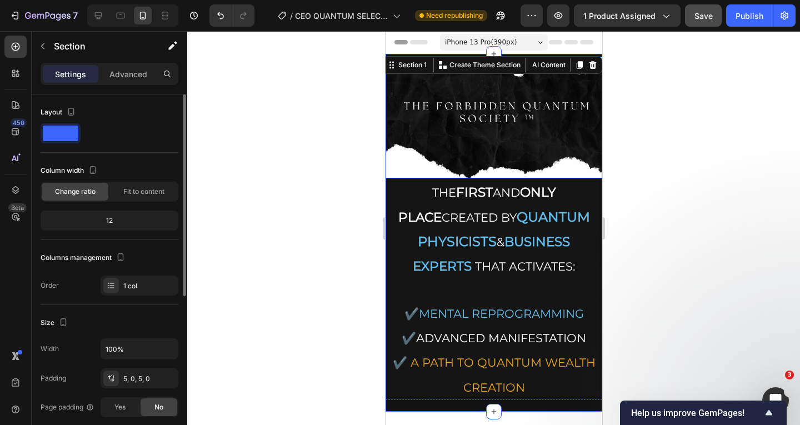
click at [445, 127] on img at bounding box center [493, 118] width 217 height 122
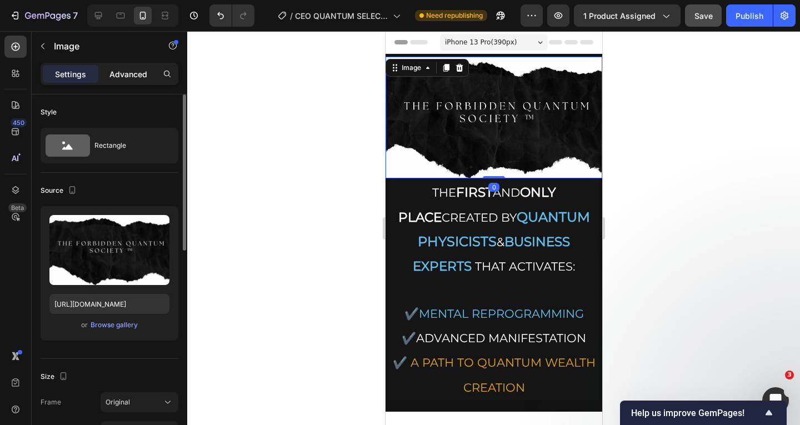
click at [128, 75] on p "Advanced" at bounding box center [128, 74] width 38 height 12
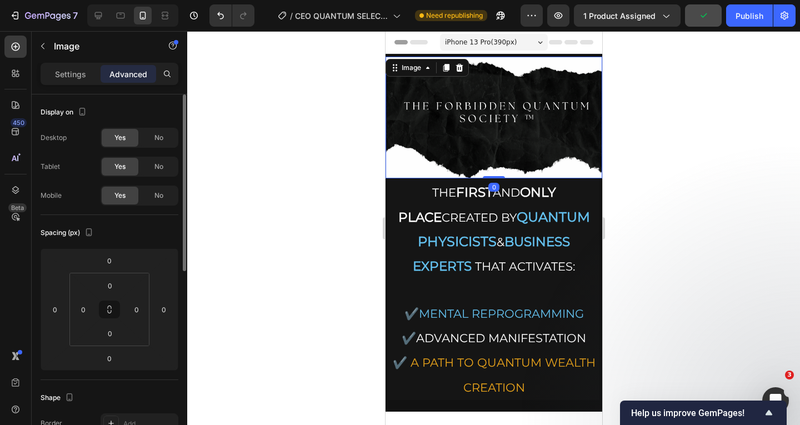
click at [510, 140] on img at bounding box center [493, 118] width 217 height 122
drag, startPoint x: 534, startPoint y: 213, endPoint x: 532, endPoint y: 207, distance: 6.5
click at [534, 213] on strong "QUANTUM PHYSICISTS" at bounding box center [503, 229] width 172 height 41
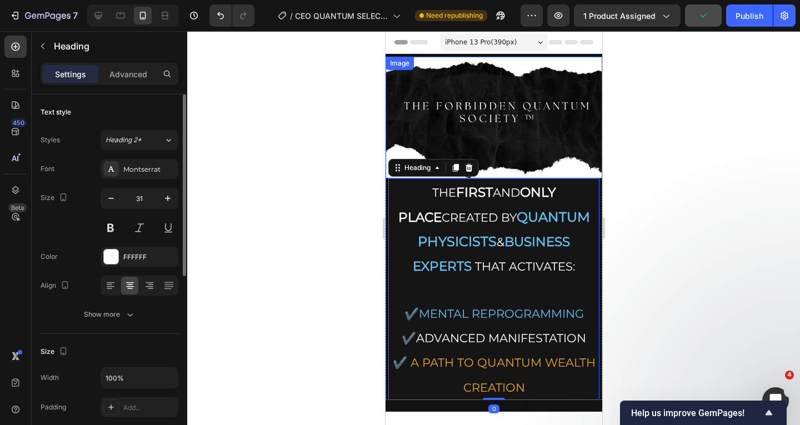
click at [526, 135] on img at bounding box center [493, 118] width 217 height 122
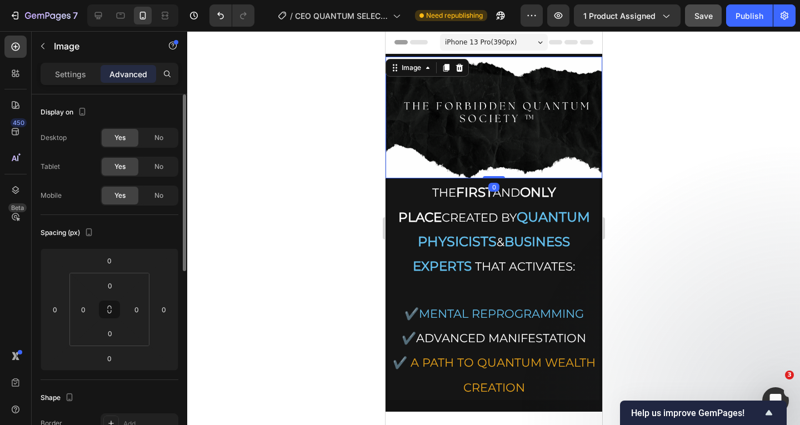
click at [506, 76] on img at bounding box center [493, 118] width 217 height 122
click at [512, 59] on img at bounding box center [493, 118] width 217 height 122
click at [548, 69] on img at bounding box center [493, 118] width 217 height 122
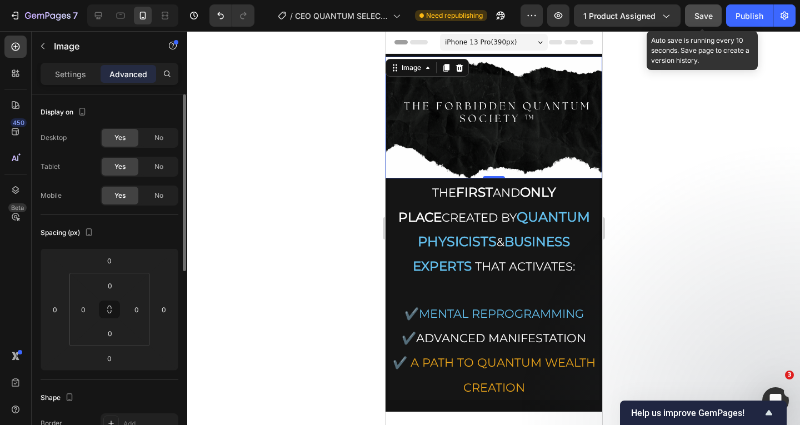
click at [693, 17] on button "Save" at bounding box center [703, 15] width 37 height 22
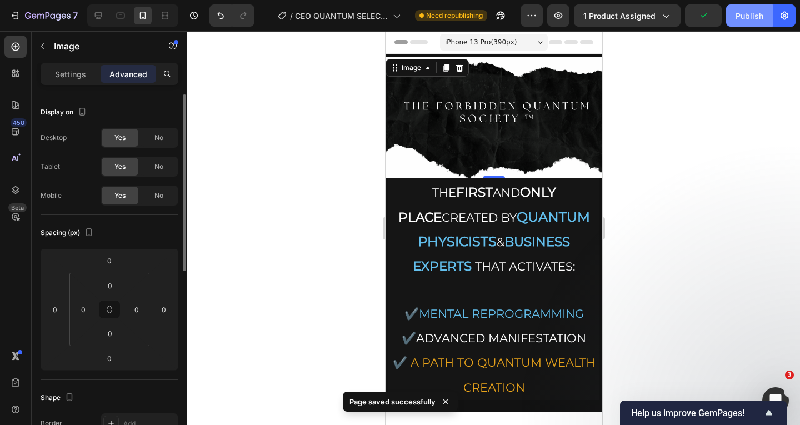
click at [758, 21] on div "Publish" at bounding box center [750, 16] width 28 height 12
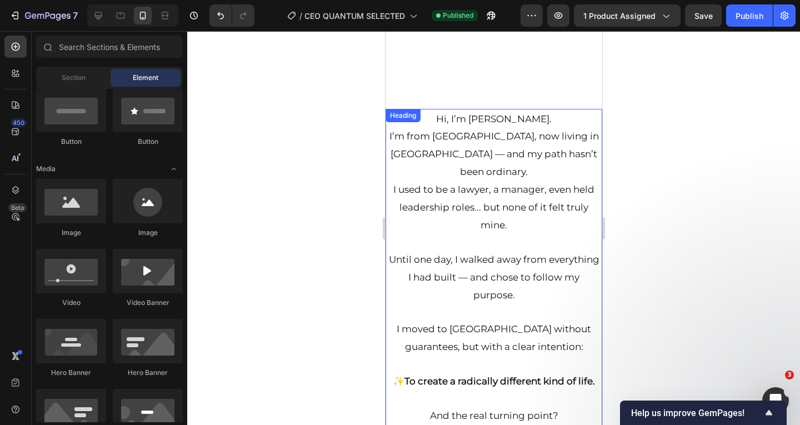
scroll to position [4251, 0]
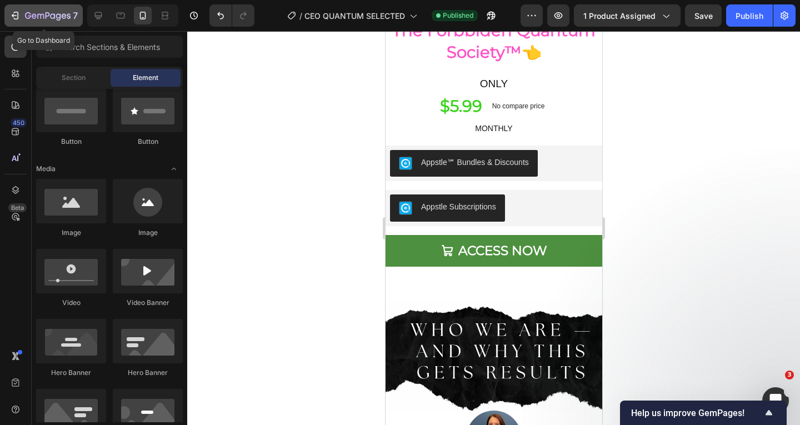
click at [13, 11] on icon "button" at bounding box center [14, 15] width 11 height 11
